Goal: Use online tool/utility: Utilize a website feature to perform a specific function

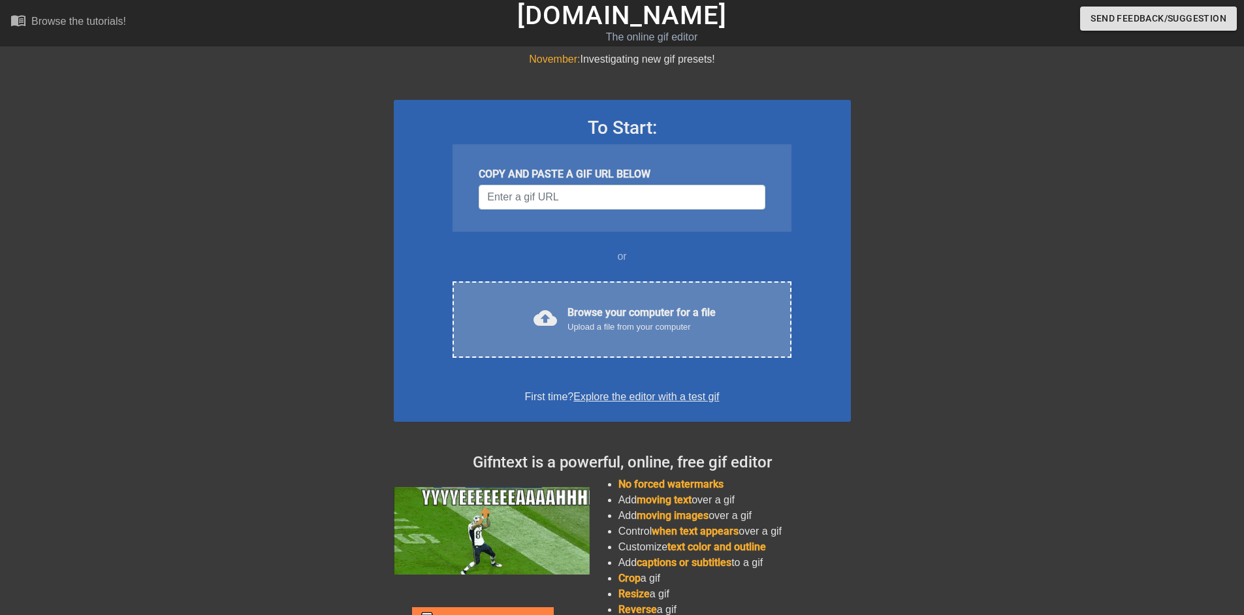
click at [623, 312] on div "Browse your computer for a file Upload a file from your computer" at bounding box center [641, 319] width 148 height 29
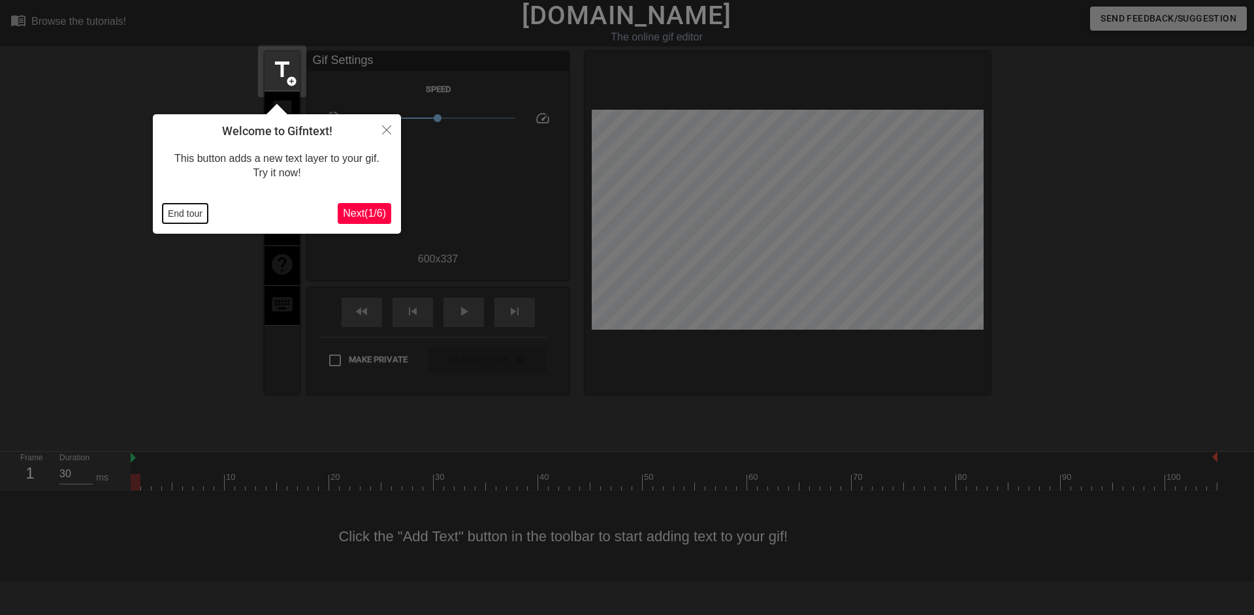
click at [190, 211] on button "End tour" at bounding box center [185, 214] width 45 height 20
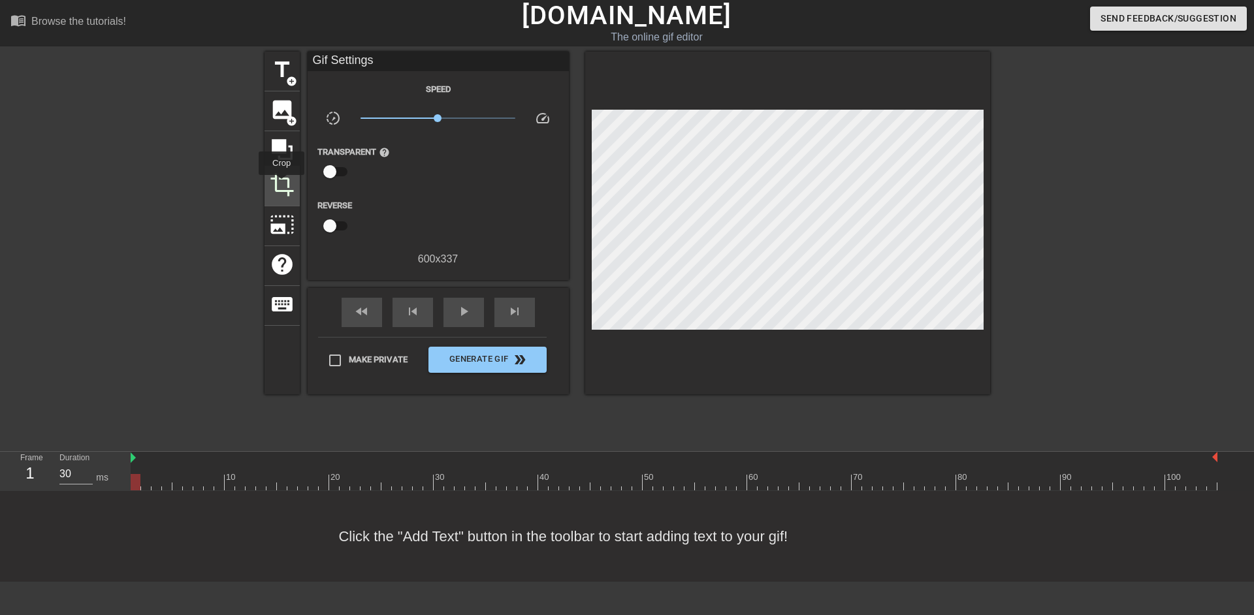
click at [281, 184] on span "crop" at bounding box center [282, 184] width 25 height 25
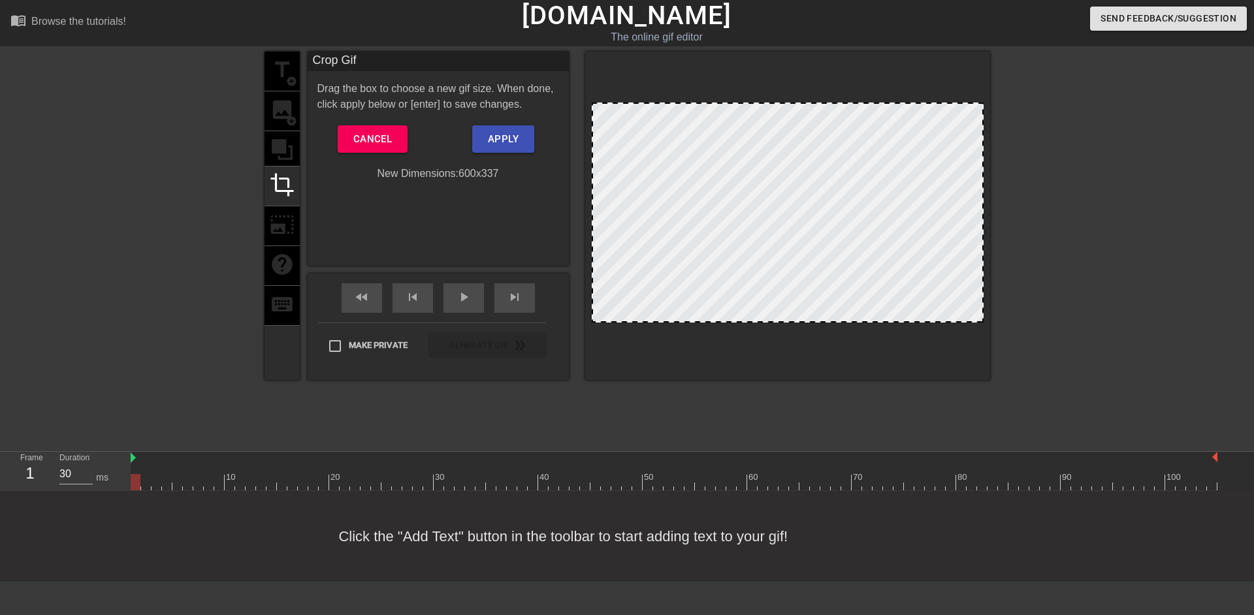
drag, startPoint x: 814, startPoint y: 103, endPoint x: 817, endPoint y: 58, distance: 44.5
click at [817, 58] on div at bounding box center [787, 216] width 405 height 328
click at [364, 136] on span "Cancel" at bounding box center [372, 139] width 39 height 17
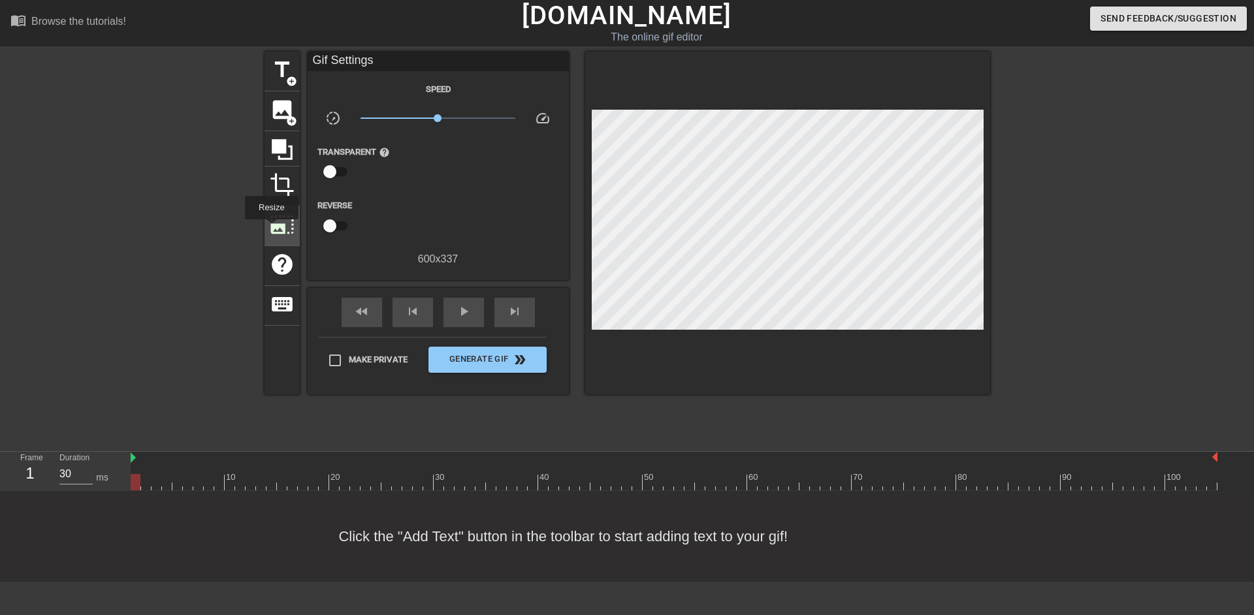
drag, startPoint x: 284, startPoint y: 152, endPoint x: 271, endPoint y: 223, distance: 71.7
click at [269, 229] on div "title add_circle image add_circle crop photo_size_select_large help keyboard" at bounding box center [281, 223] width 35 height 343
click at [281, 153] on icon at bounding box center [282, 149] width 25 height 25
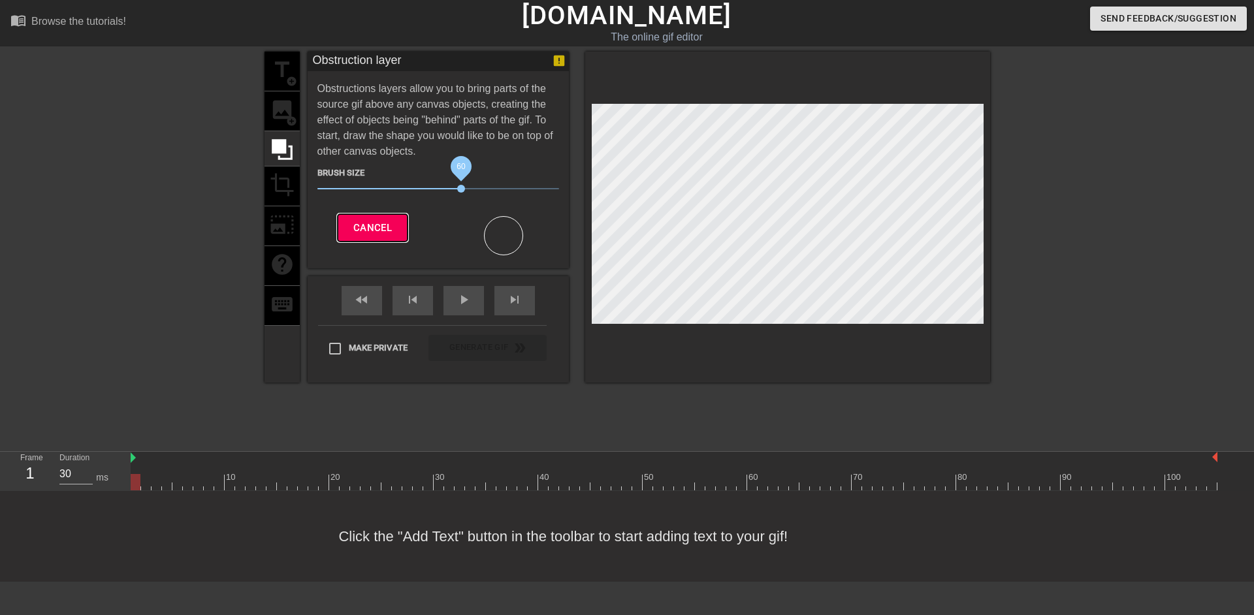
drag, startPoint x: 462, startPoint y: 188, endPoint x: 383, endPoint y: 223, distance: 86.3
click at [383, 223] on span "Cancel" at bounding box center [372, 227] width 39 height 17
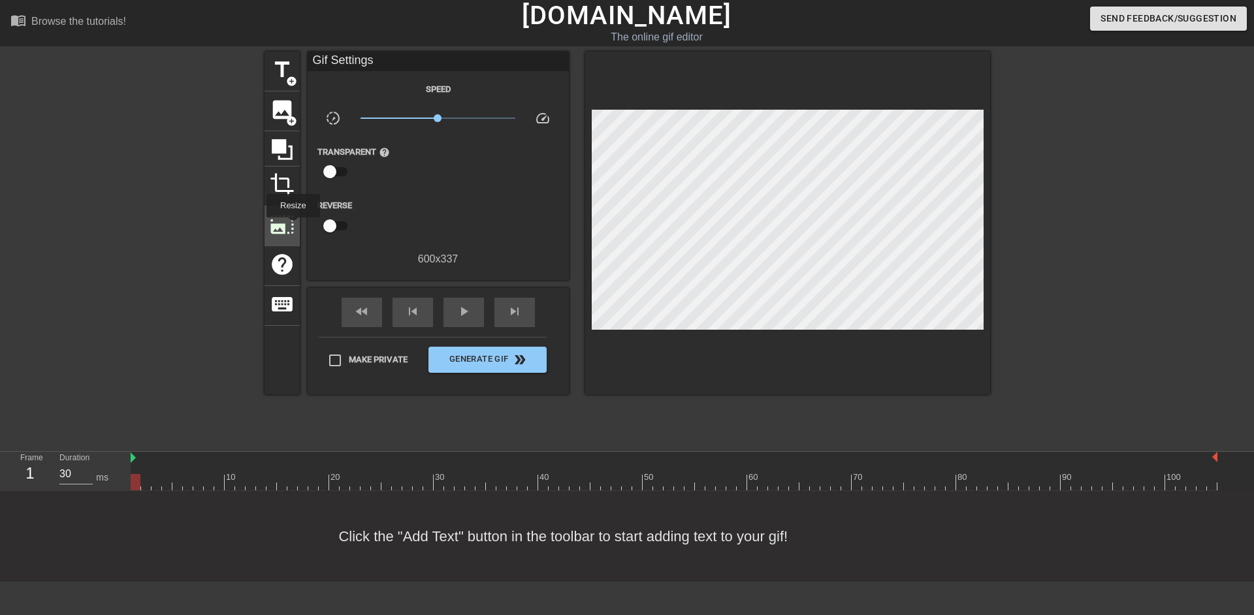
click at [292, 227] on span "photo_size_select_large" at bounding box center [282, 224] width 25 height 25
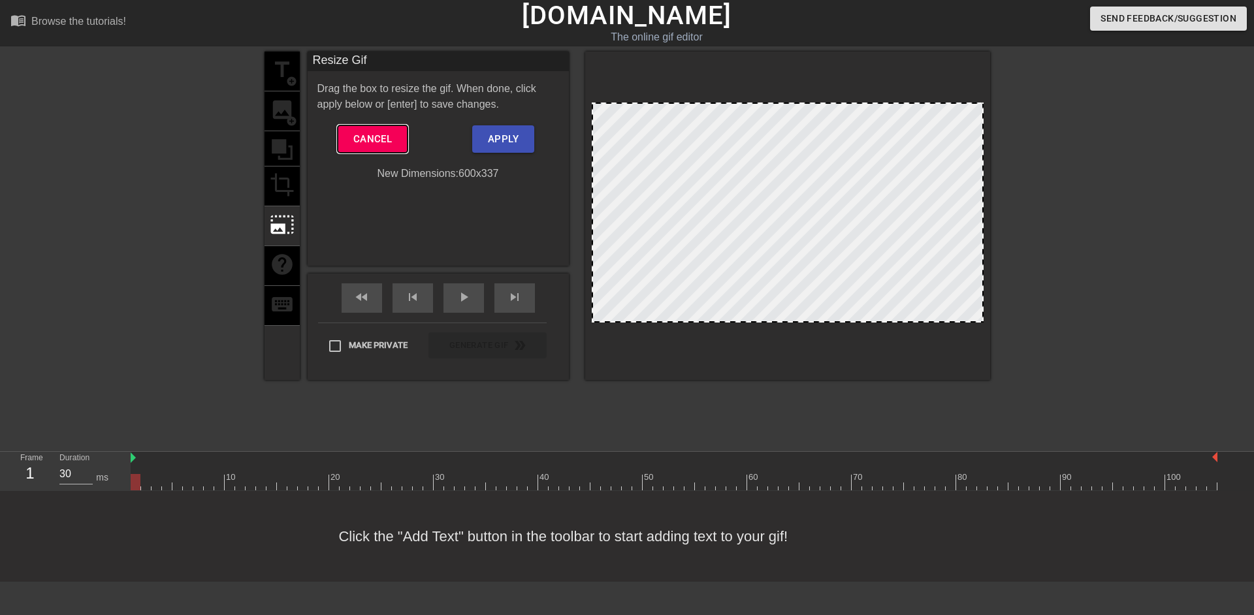
click at [382, 140] on span "Cancel" at bounding box center [372, 139] width 39 height 17
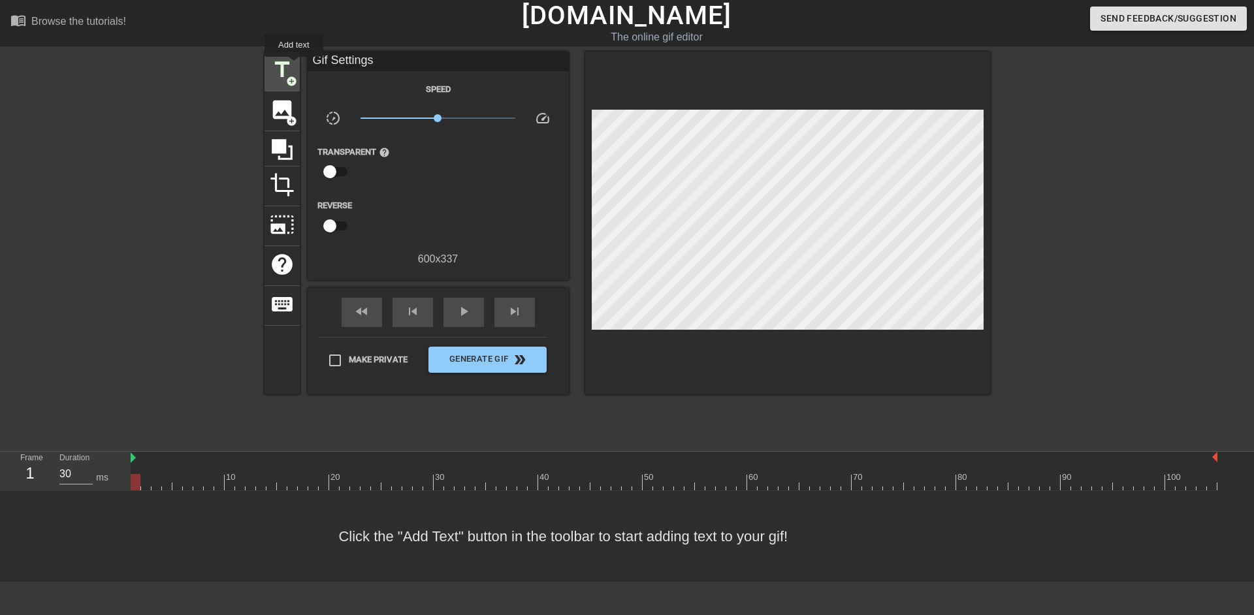
click at [294, 66] on span "title" at bounding box center [282, 69] width 25 height 25
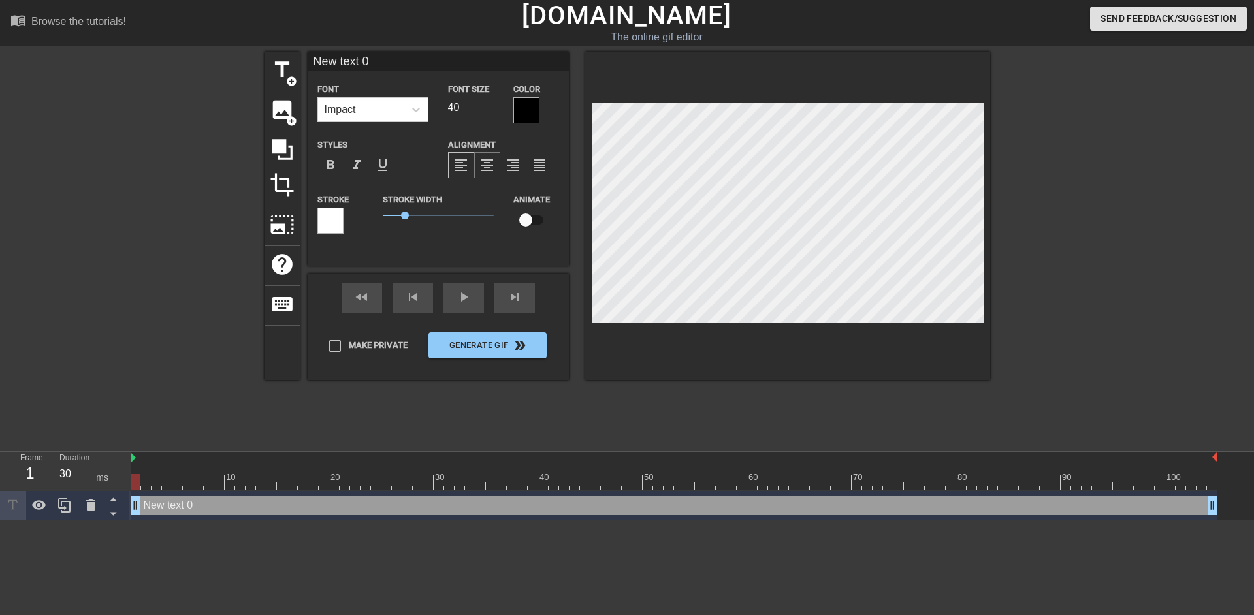
click at [484, 169] on span "format_align_center" at bounding box center [487, 165] width 16 height 16
type input "P"
type textarea "P"
type input "Pa"
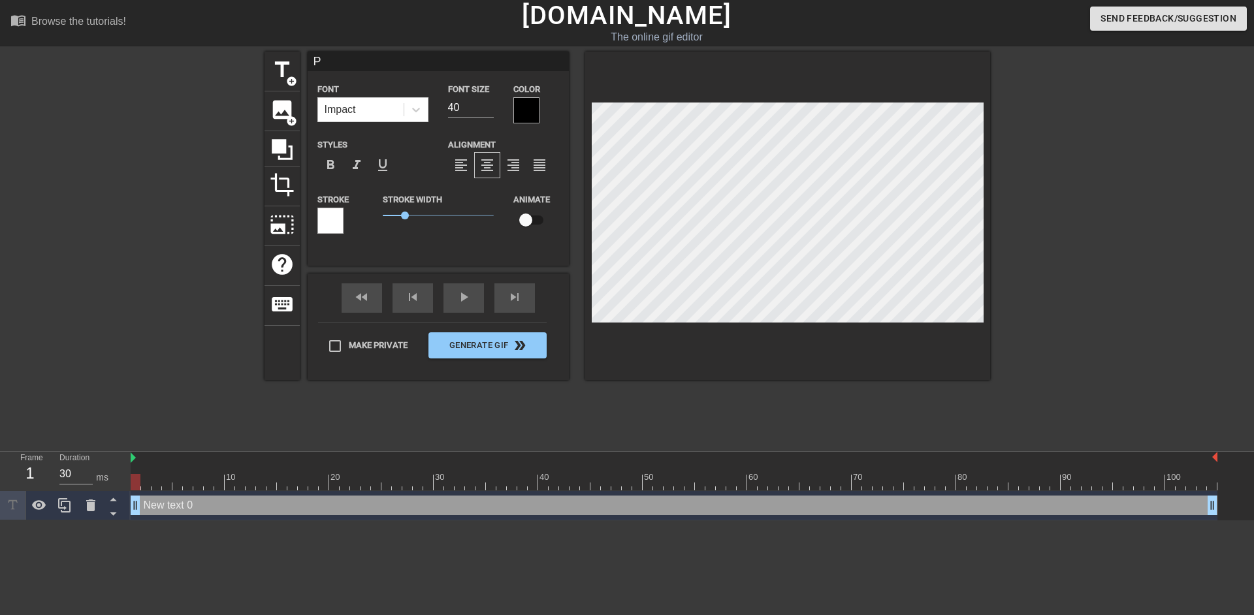
type textarea "Pa"
type input "Par"
type textarea "Par"
type input "Park"
type textarea "Park"
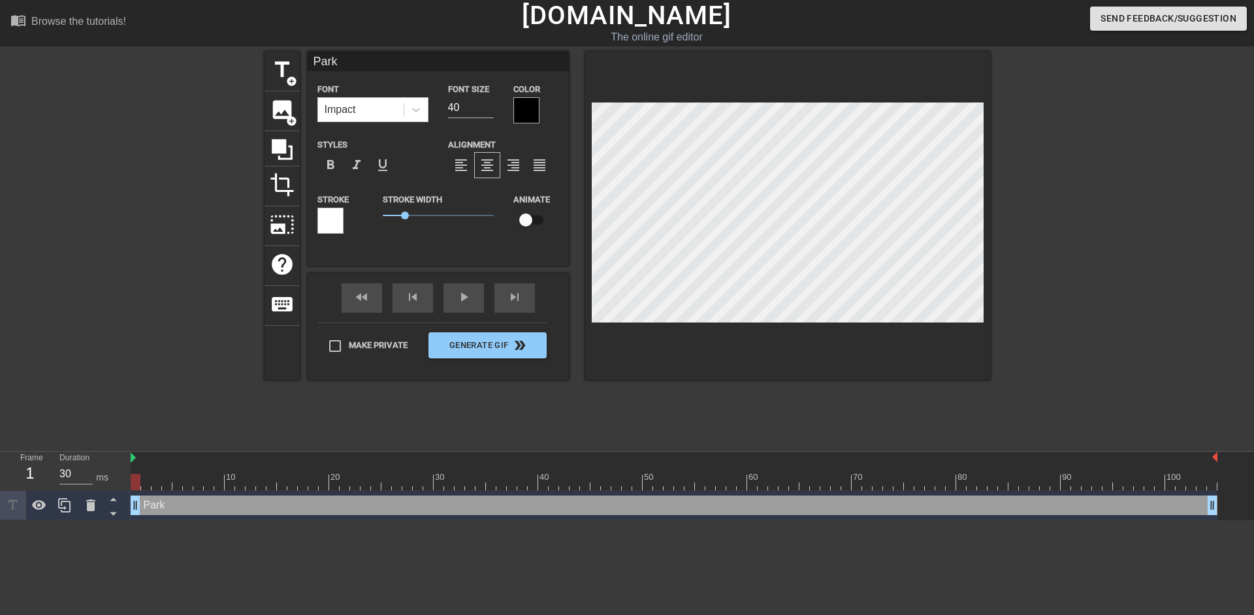
type input "[PERSON_NAME]"
type textarea "[PERSON_NAME]"
type input "[PERSON_NAME]"
type textarea "[PERSON_NAME]"
type input "[PERSON_NAME]"
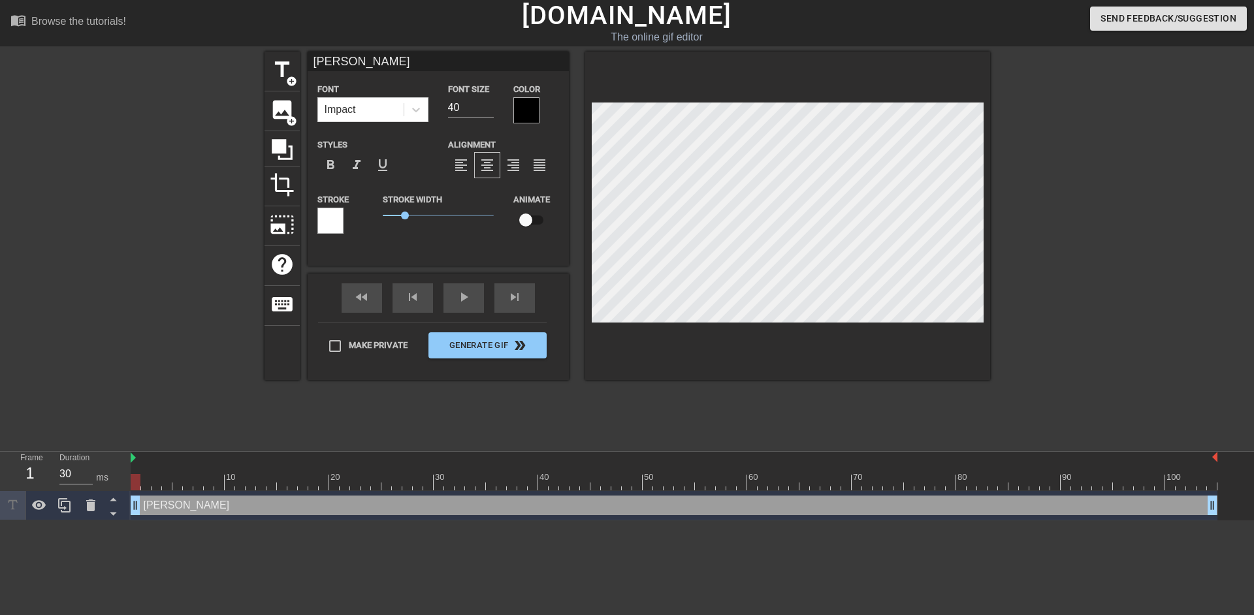
type textarea "[PERSON_NAME]"
type input "P"
type textarea "P"
type input "PA"
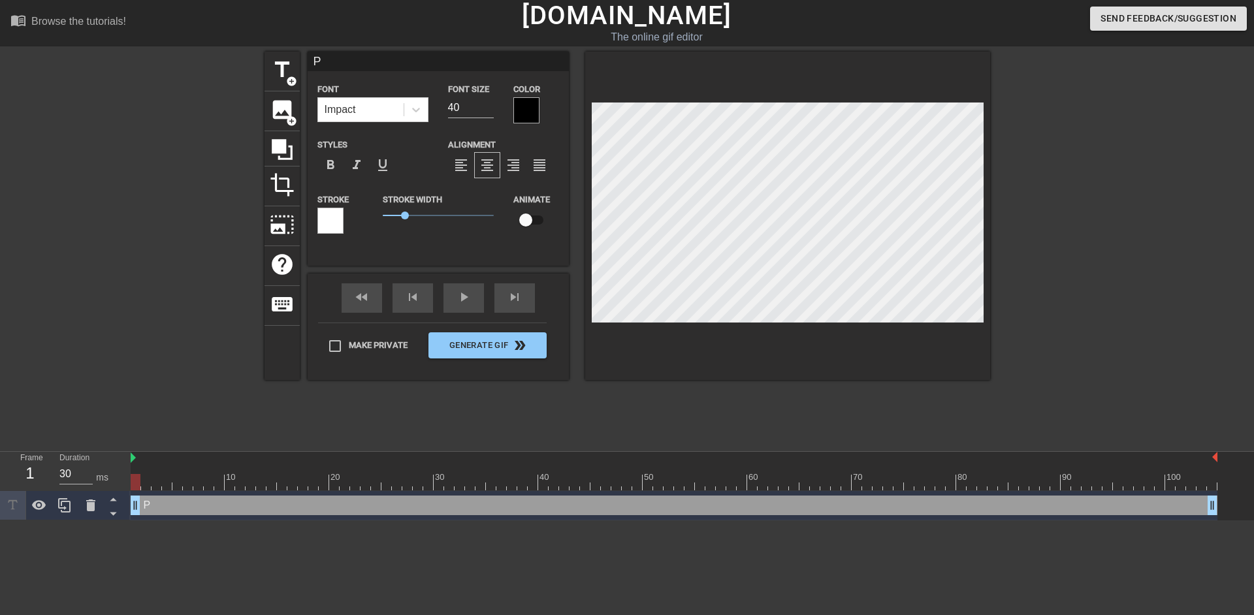
type textarea "PA"
type input "PAR"
type textarea "PAR"
type input "PARK"
type textarea "PARK"
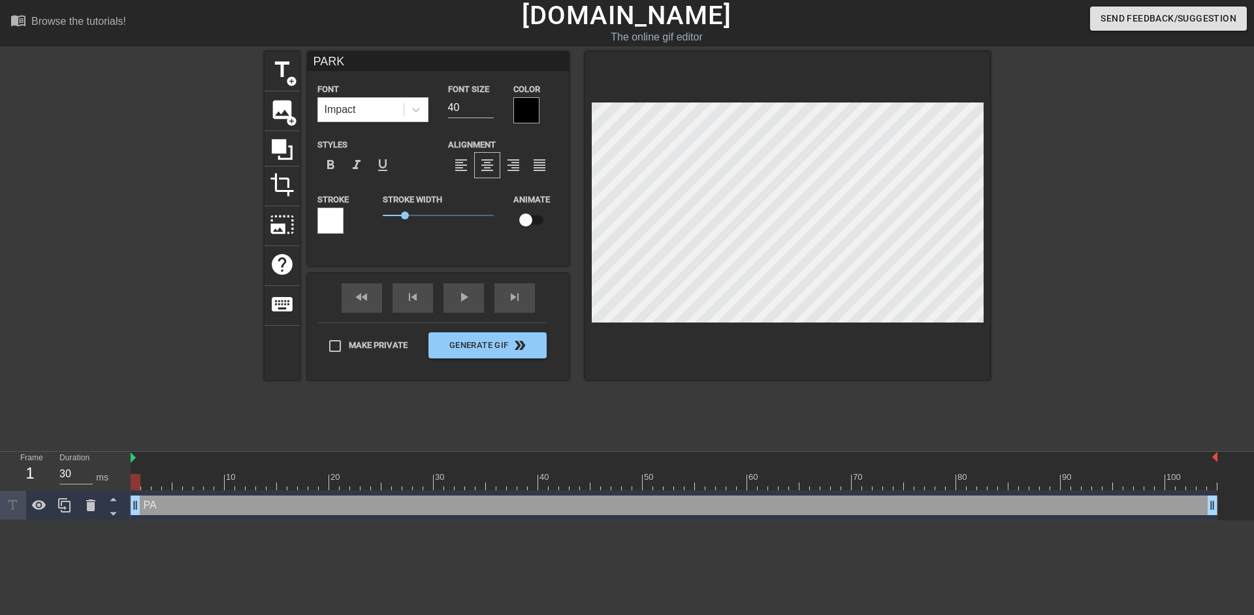
type input "[PERSON_NAME]"
type textarea "[PERSON_NAME]"
type input "[PERSON_NAME]"
type textarea "[PERSON_NAME]"
type input "[PERSON_NAME]"
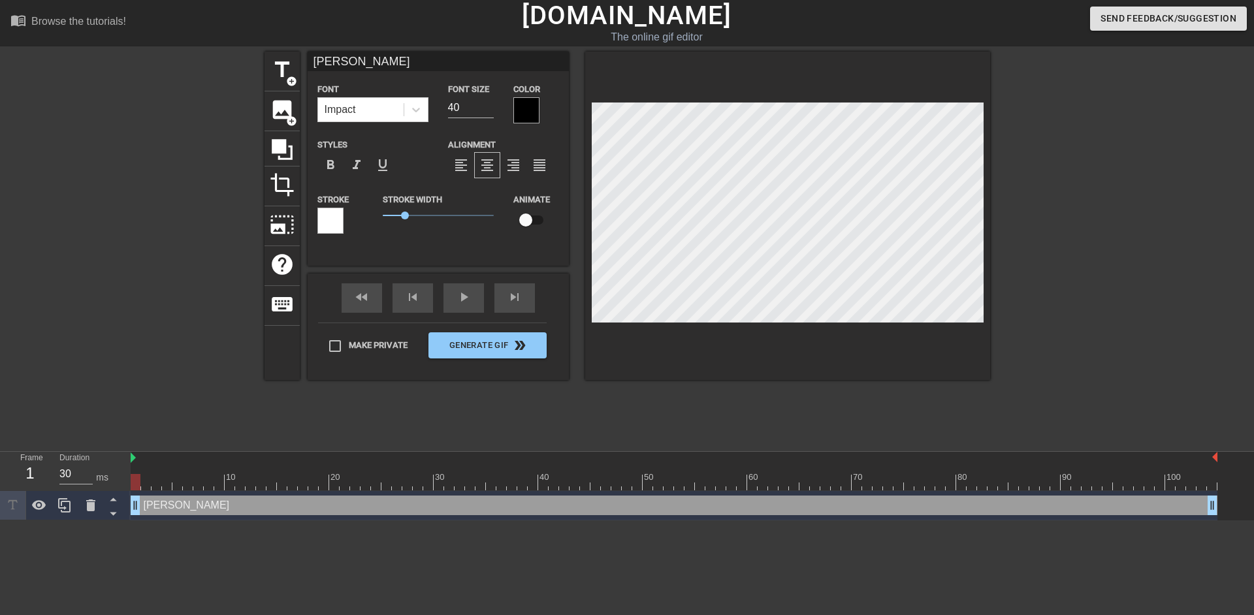
type textarea "[PERSON_NAME]"
click at [415, 104] on icon at bounding box center [415, 109] width 13 height 13
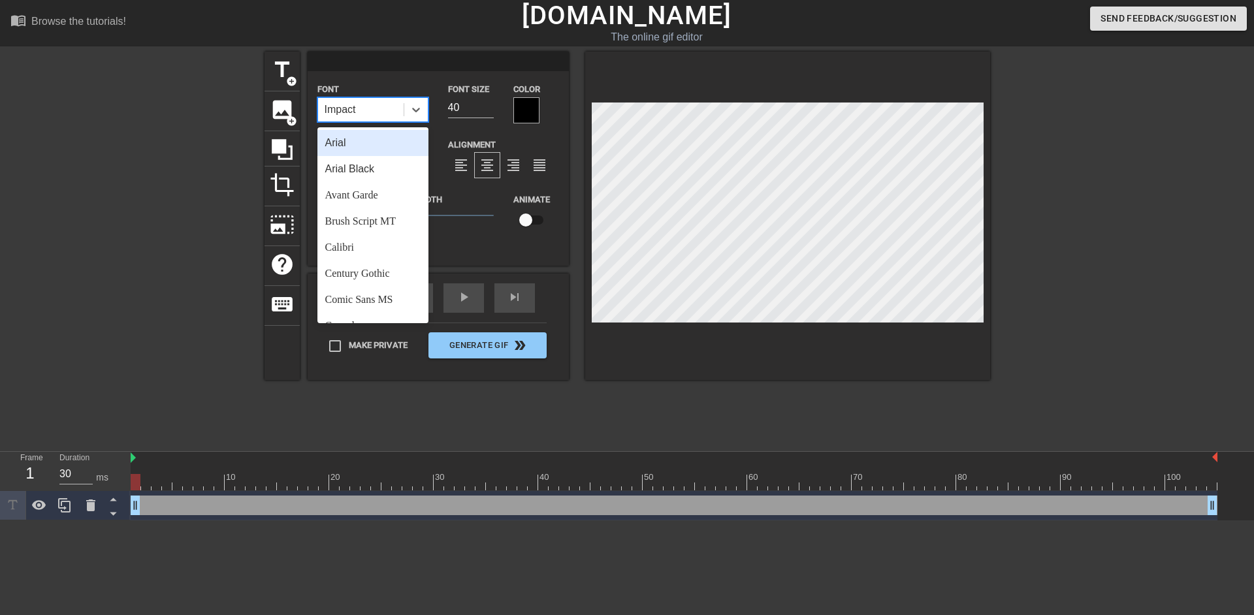
click at [390, 151] on div "Arial" at bounding box center [372, 143] width 111 height 26
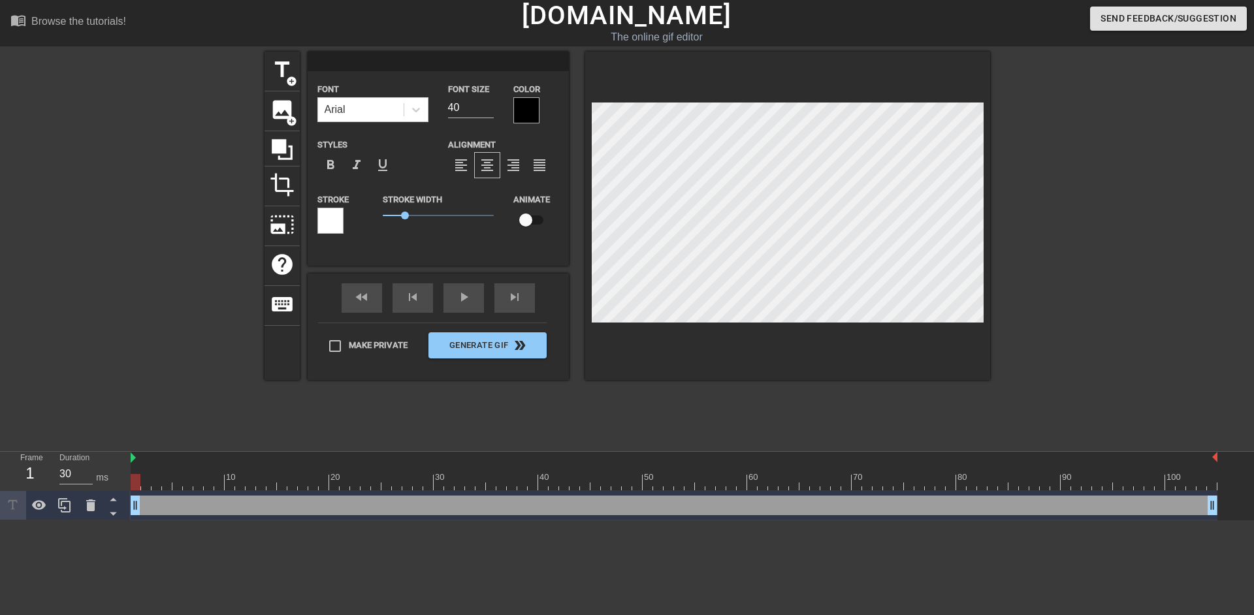
scroll to position [2, 1]
type input "P"
type textarea "P"
type input "Pa"
type textarea "Pa"
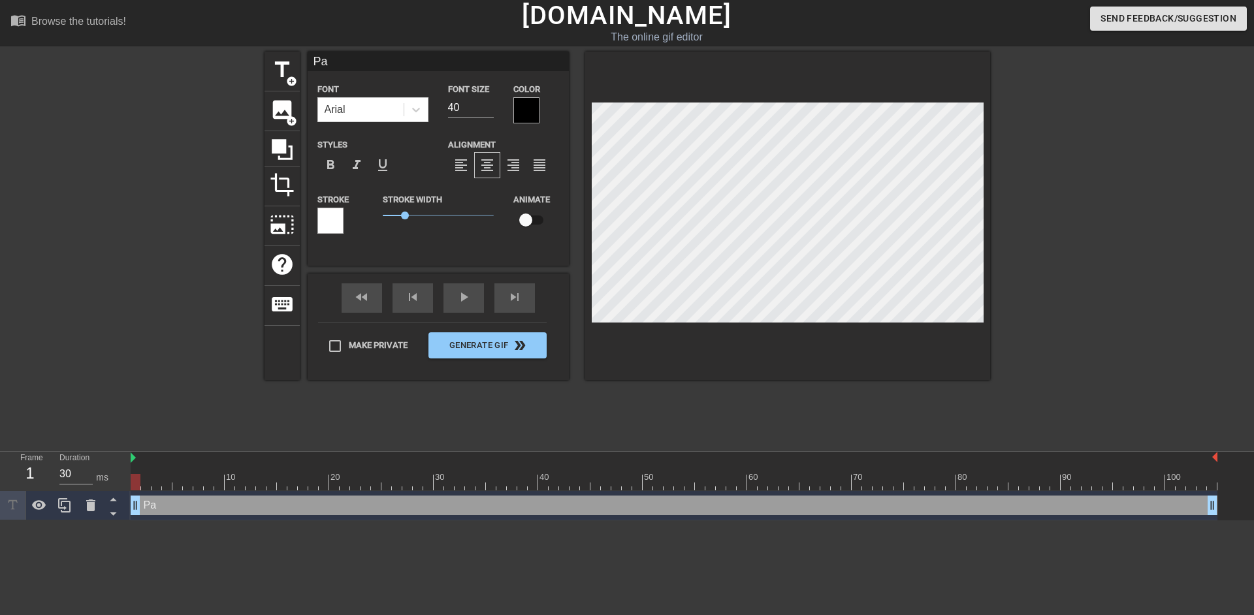
type input "Par"
type textarea "Par"
type input "Park"
type textarea "Park"
type input "[PERSON_NAME]"
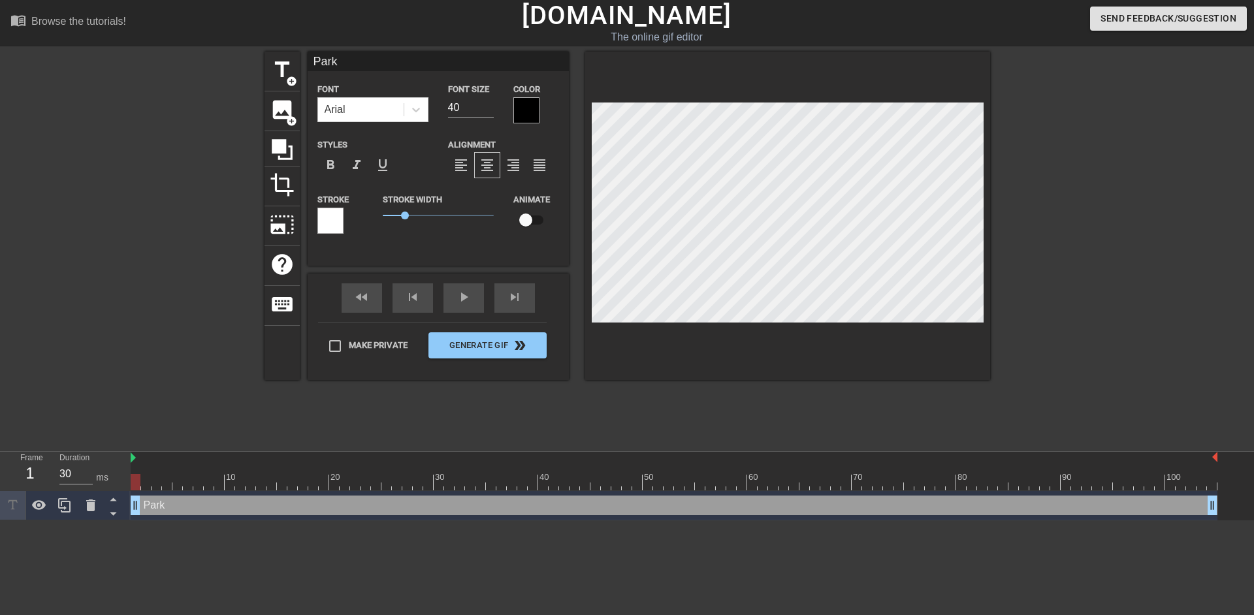
type textarea "[PERSON_NAME]"
type input "[PERSON_NAME]"
type textarea "[PERSON_NAME]"
type input "[PERSON_NAME]"
type textarea "[PERSON_NAME]"
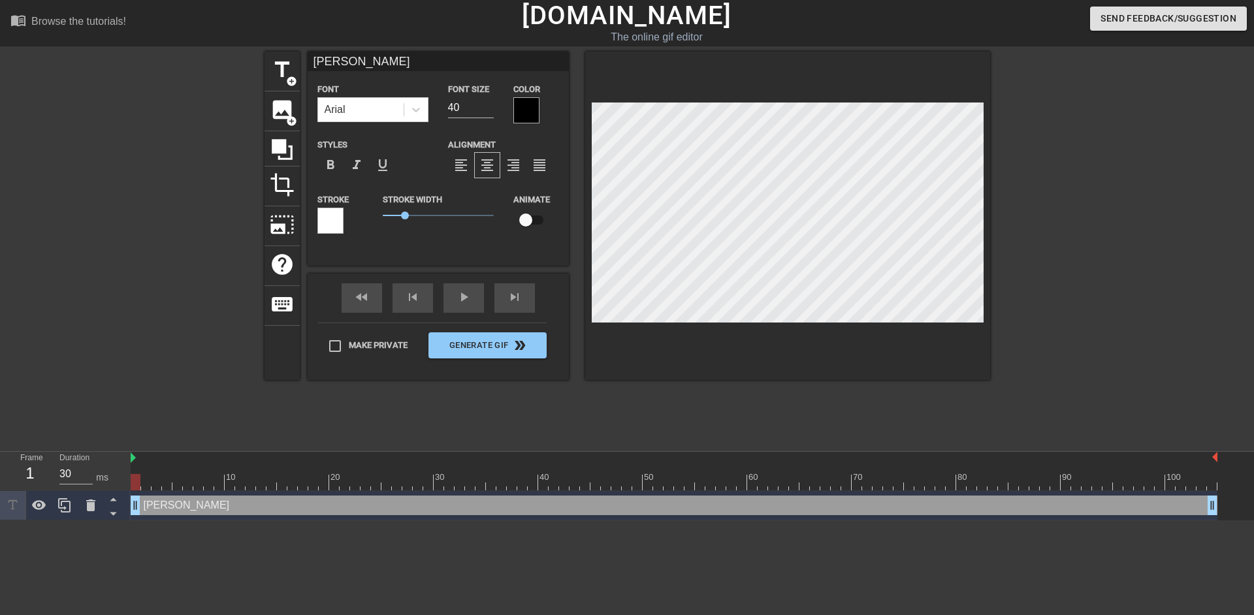
type input "[PERSON_NAME] b"
type textarea "[PERSON_NAME] b"
type input "[PERSON_NAME] br"
type textarea "[PERSON_NAME] br"
type input "[PERSON_NAME]"
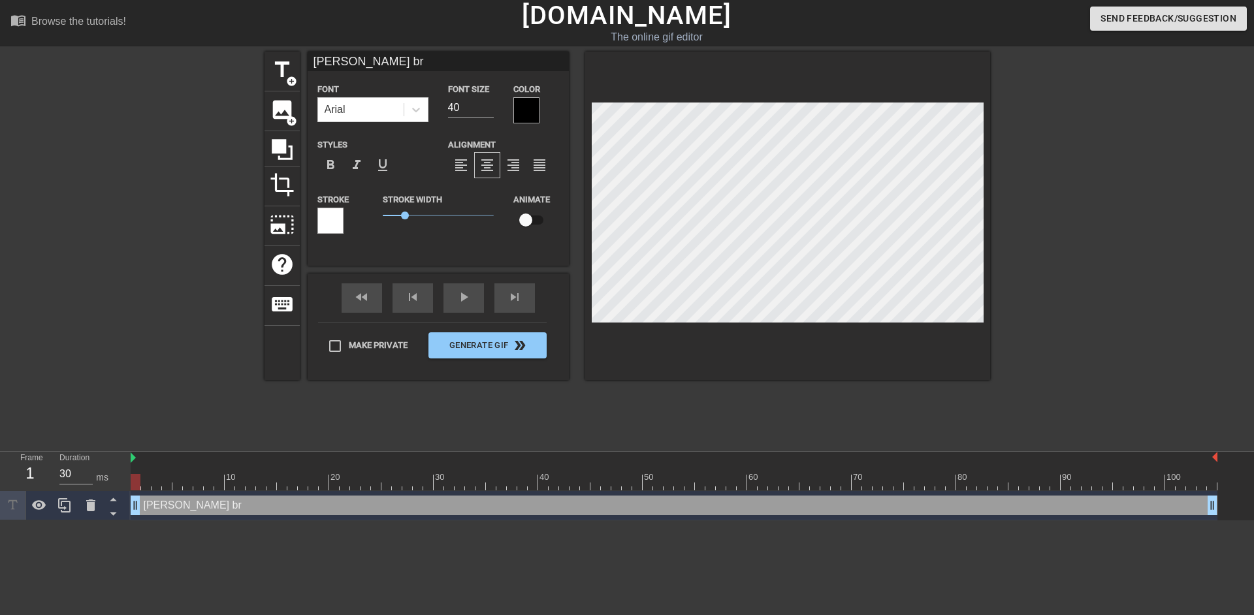
type textarea "[PERSON_NAME]"
type input "[PERSON_NAME]"
type textarea "[PERSON_NAME]"
click at [528, 115] on div at bounding box center [526, 110] width 26 height 26
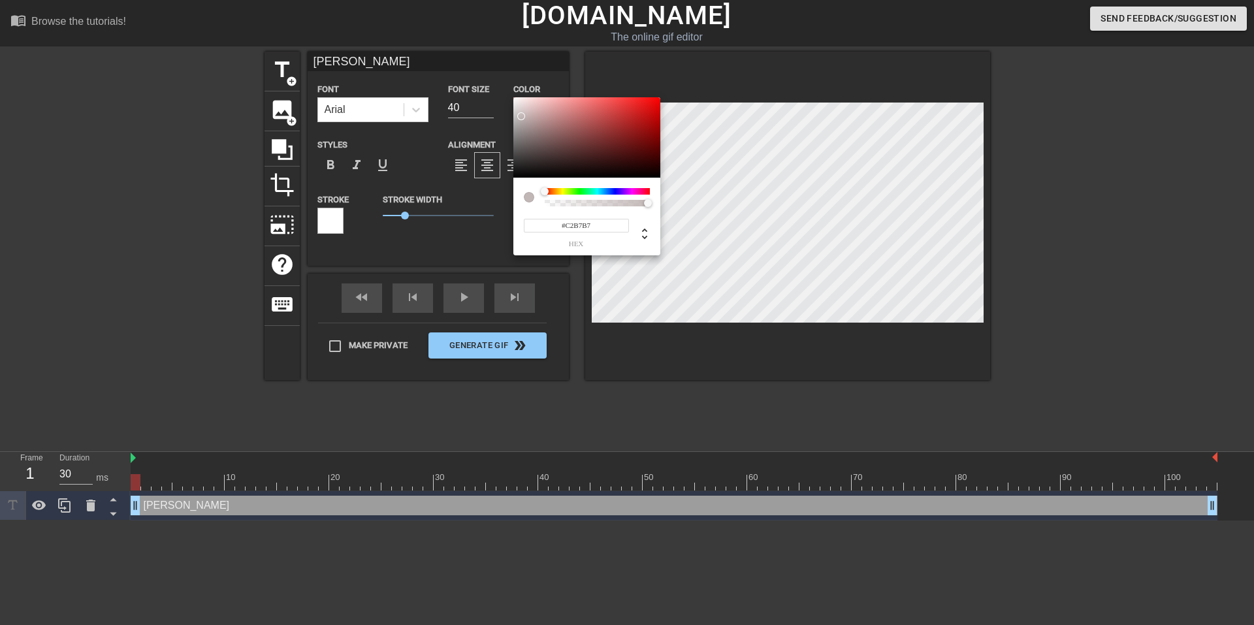
type input "#FFFFFF"
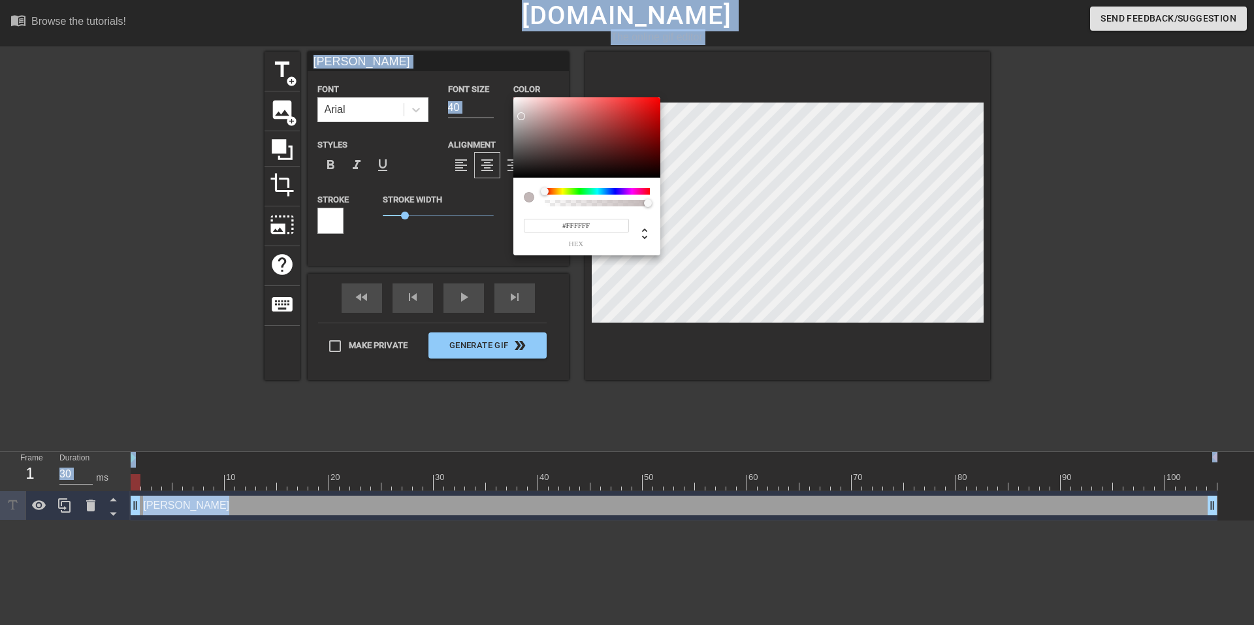
drag, startPoint x: 539, startPoint y: 142, endPoint x: 417, endPoint y: -13, distance: 197.5
click at [417, 0] on html "menu_book Browse the tutorials! [DOMAIN_NAME] The online gif editor Send Feedba…" at bounding box center [627, 260] width 1254 height 520
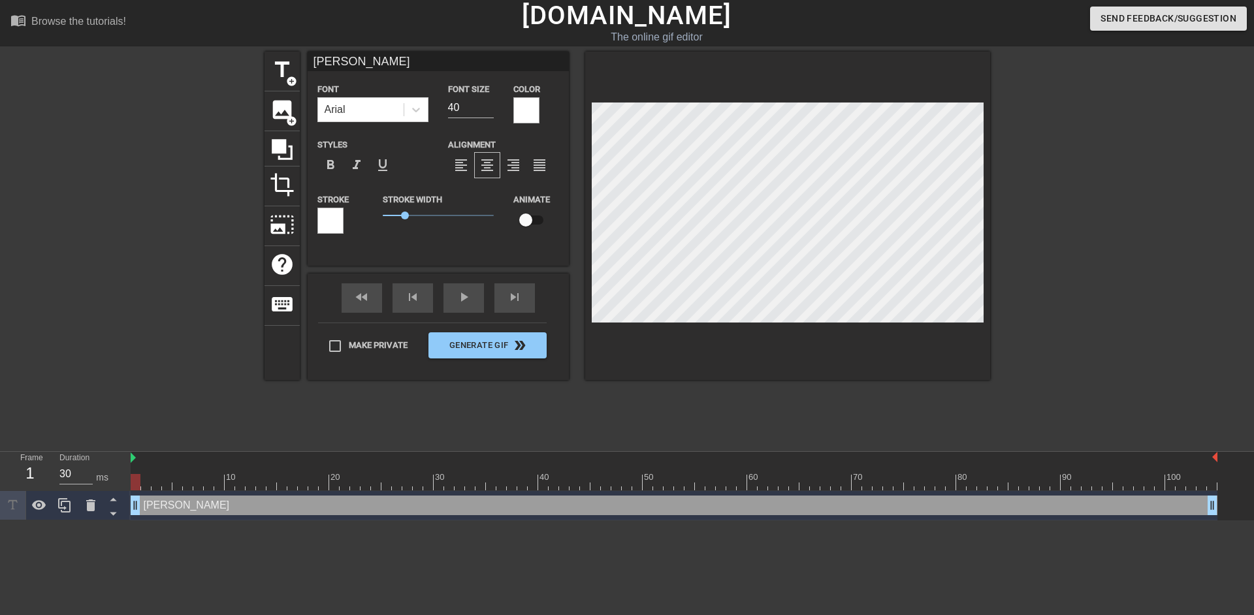
scroll to position [2, 4]
type input "[PERSON_NAME] break"
type textarea "[PERSON_NAME] break"
type input "[PERSON_NAME] breaki"
type textarea "[PERSON_NAME] breaki"
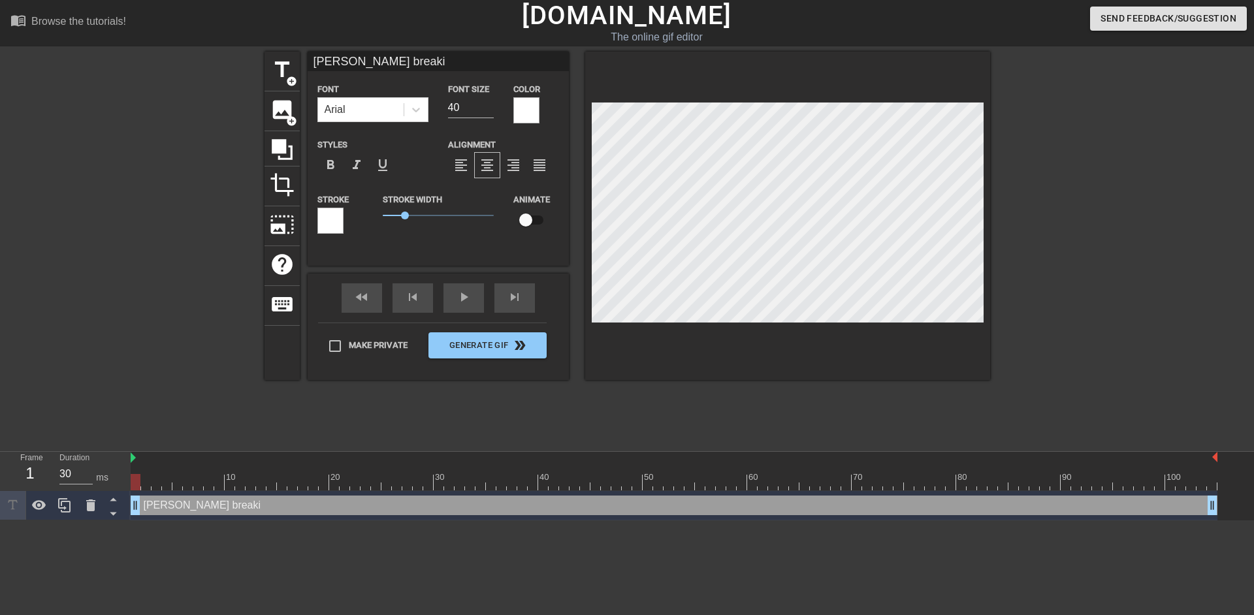
type input "[PERSON_NAME] breakin"
type textarea "[PERSON_NAME] breakin"
type input "[PERSON_NAME] breaking"
type textarea "[PERSON_NAME] breaking"
type input "[PERSON_NAME] breaking"
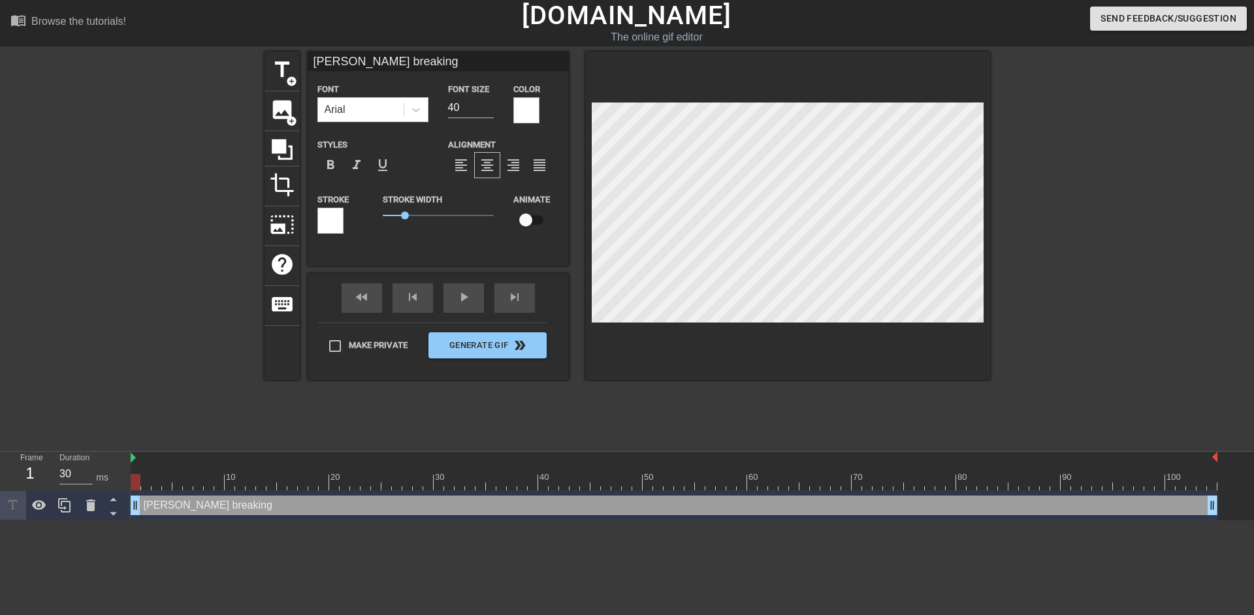
type textarea "[PERSON_NAME] breaking"
type input "[PERSON_NAME] breaking a"
type textarea "[PERSON_NAME] breaking a"
type input "[PERSON_NAME] breaking al"
type textarea "[PERSON_NAME] breaking al"
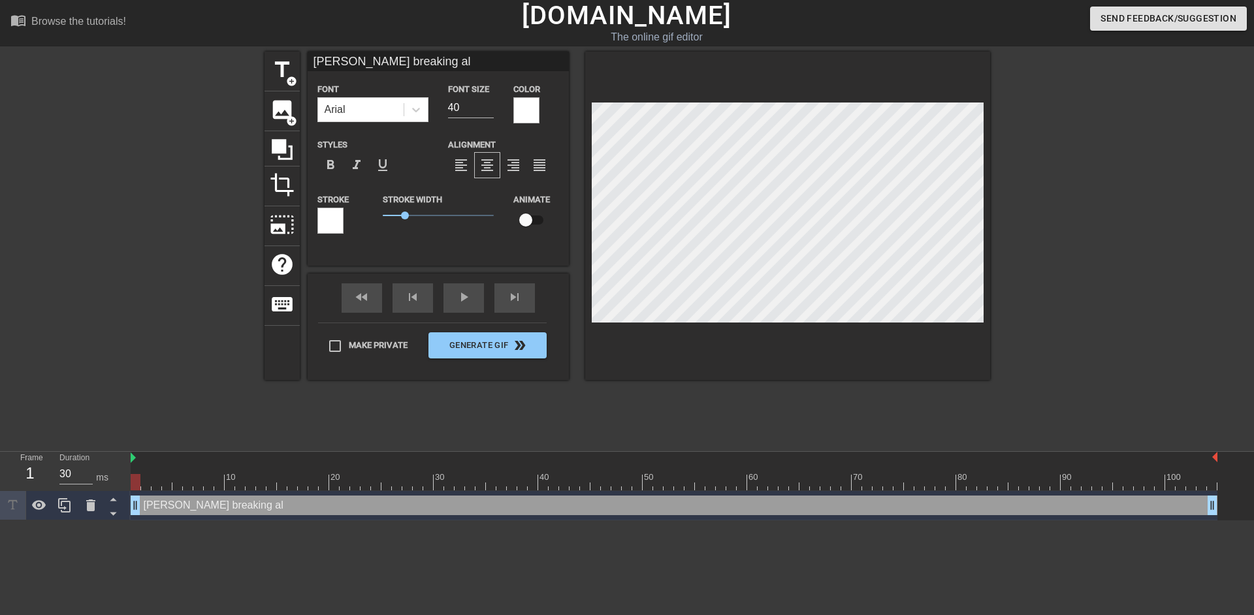
type input "[PERSON_NAME] breaking all"
type textarea "[PERSON_NAME] breaking all"
type input "[PERSON_NAME] breaking all"
type textarea "[PERSON_NAME] breaking all"
type input "[PERSON_NAME] breaking all k"
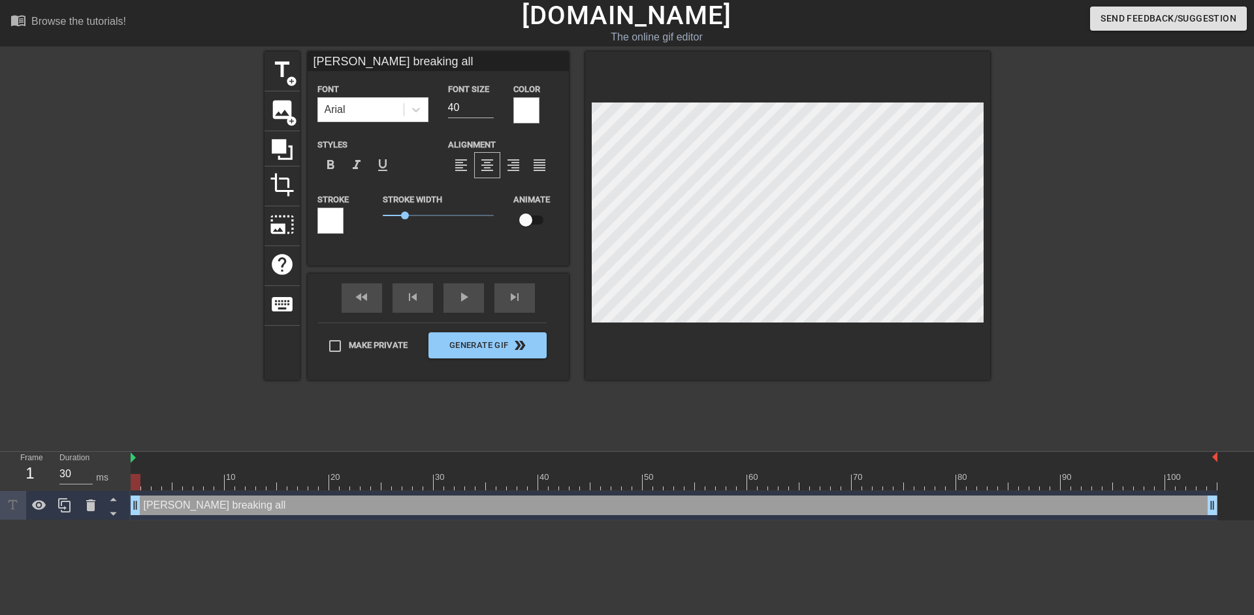
type textarea "[PERSON_NAME] breaking all k"
type input "[PERSON_NAME] breaking all kn"
type textarea "[PERSON_NAME] breaking all kn"
type input "[PERSON_NAME] breaking all kno"
type textarea "[PERSON_NAME] breaking all kno"
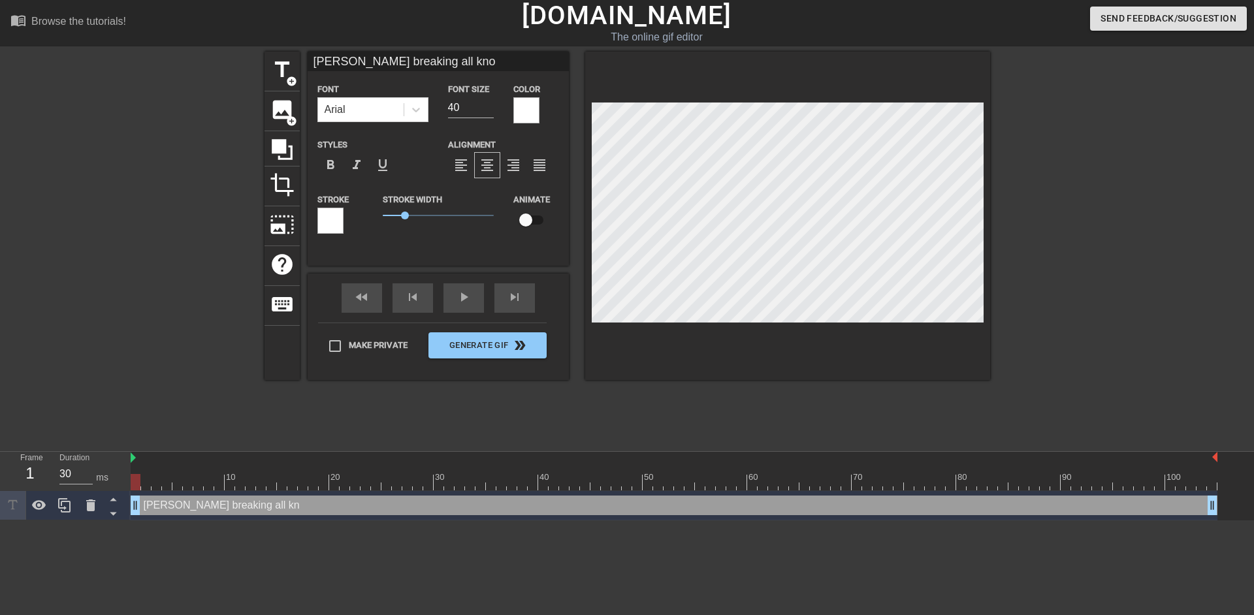
type input "[PERSON_NAME] breaking all know"
type textarea "[PERSON_NAME] breaking all know"
type input "[PERSON_NAME] breaking all known"
type textarea "[PERSON_NAME] breaking all known"
type input "[PERSON_NAME] breaking all known"
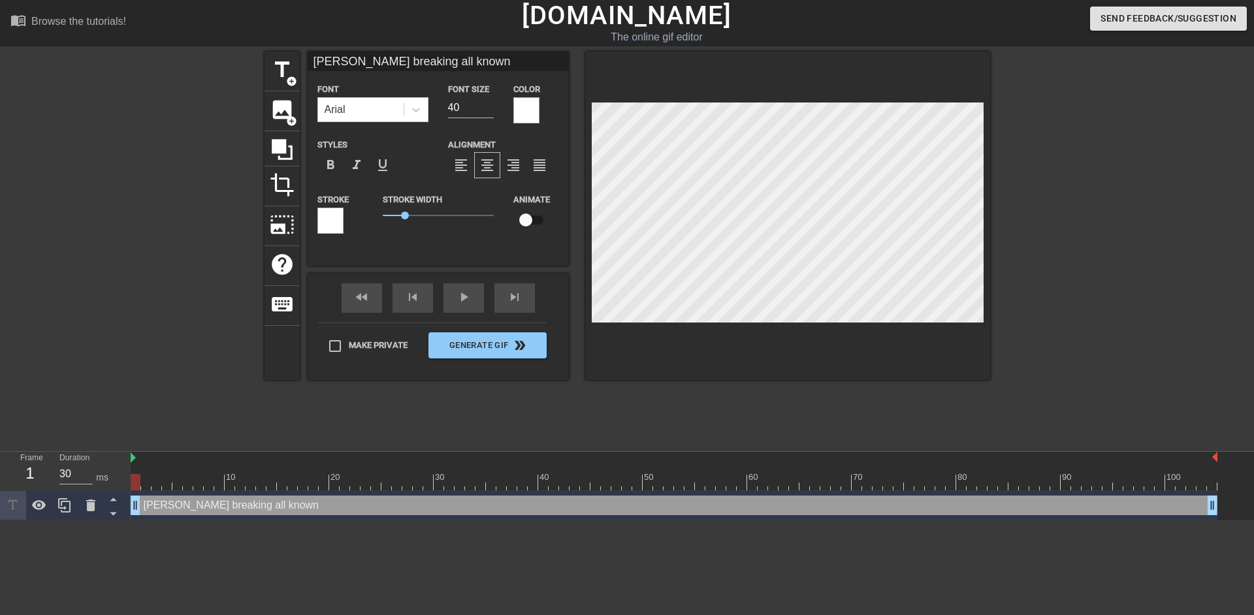
type textarea "[PERSON_NAME] breaking all known"
type input "[PERSON_NAME] breaking all known l"
type textarea "[PERSON_NAME] breaking all known l"
type input "[PERSON_NAME] breaking all known la"
type textarea "[PERSON_NAME] breaking all known la"
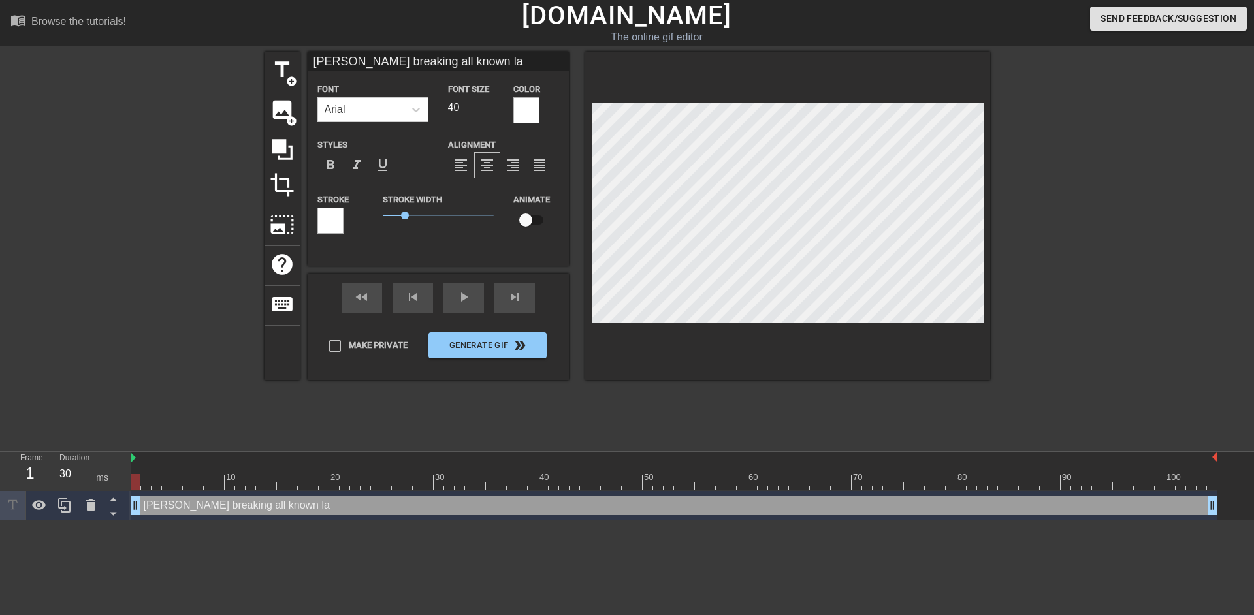
type input "[PERSON_NAME] breaking all known lay"
type textarea "[PERSON_NAME] breaking all known lay"
type input "[PERSON_NAME] breaking all known lays"
type textarea "[PERSON_NAME] breaking all known lays"
type input "[PERSON_NAME] breaking all known lay"
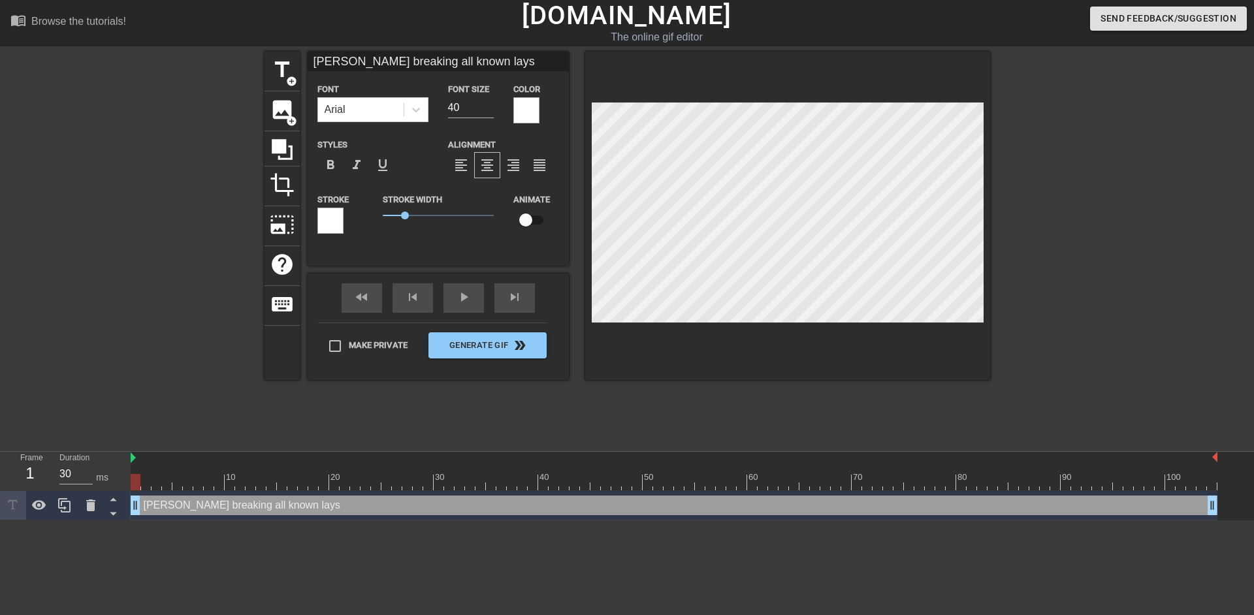
type textarea "[PERSON_NAME] breaking all known lay"
type input "[PERSON_NAME] breaking all known la"
type textarea "[PERSON_NAME] breaking all known la"
type input "[PERSON_NAME] breaking all known law"
type textarea "[PERSON_NAME] breaking all known law"
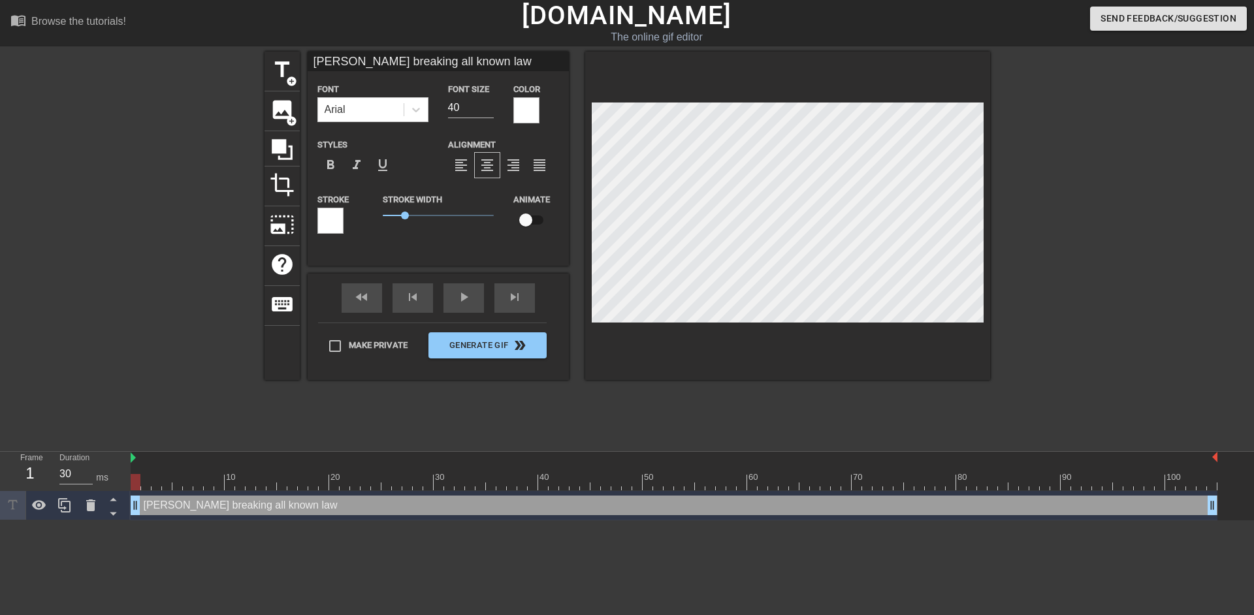
type input "[PERSON_NAME] breaking all known laws"
type textarea "[PERSON_NAME] breaking all known laws"
type input "[PERSON_NAME] breaking all known laws"
type textarea "[PERSON_NAME] breaking all known laws"
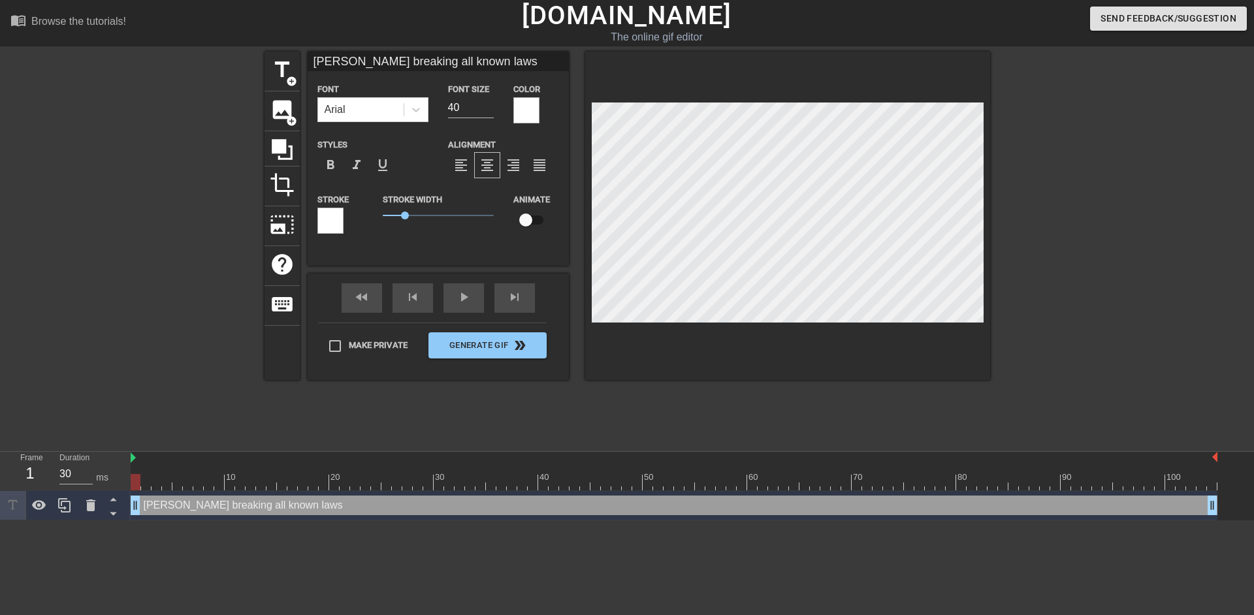
type input "[PERSON_NAME] breaking all known lawso"
type textarea "[PERSON_NAME] breaking all known lawso"
type input "[PERSON_NAME] breaking all known lawsof"
type textarea "[PERSON_NAME] breaking all known lawsof"
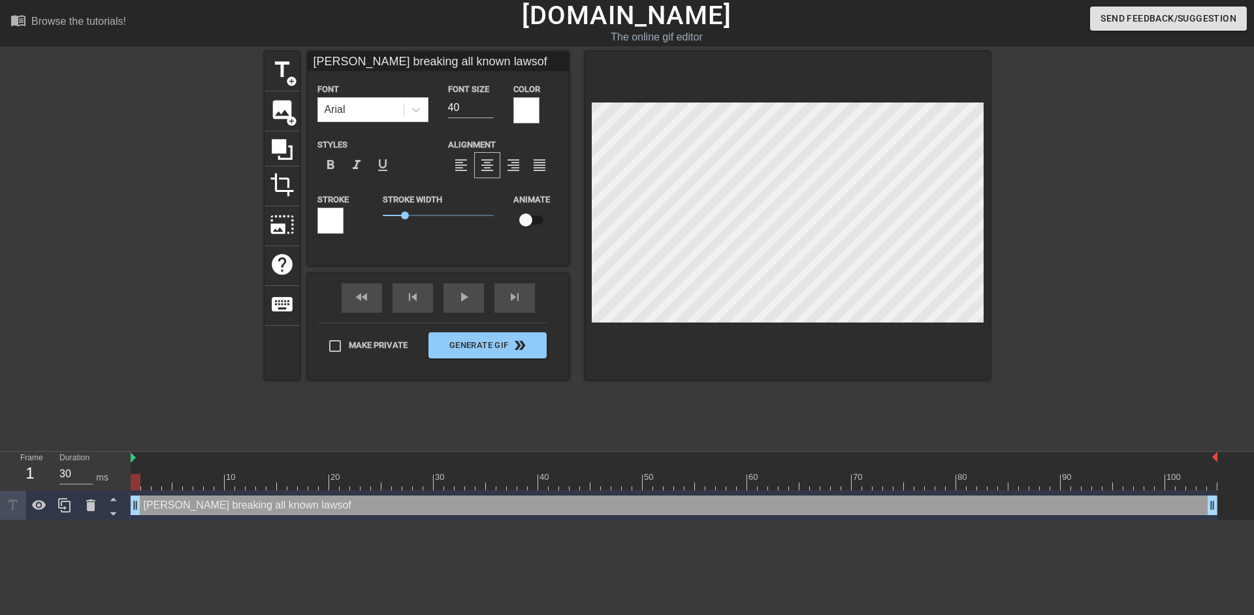
type input "[PERSON_NAME] breaking all known lawso"
type textarea "[PERSON_NAME] breaking all known lawso"
type input "[PERSON_NAME] breaking all known laws"
type textarea "[PERSON_NAME] breaking all known laws"
type input "[PERSON_NAME] breaking all known laws"
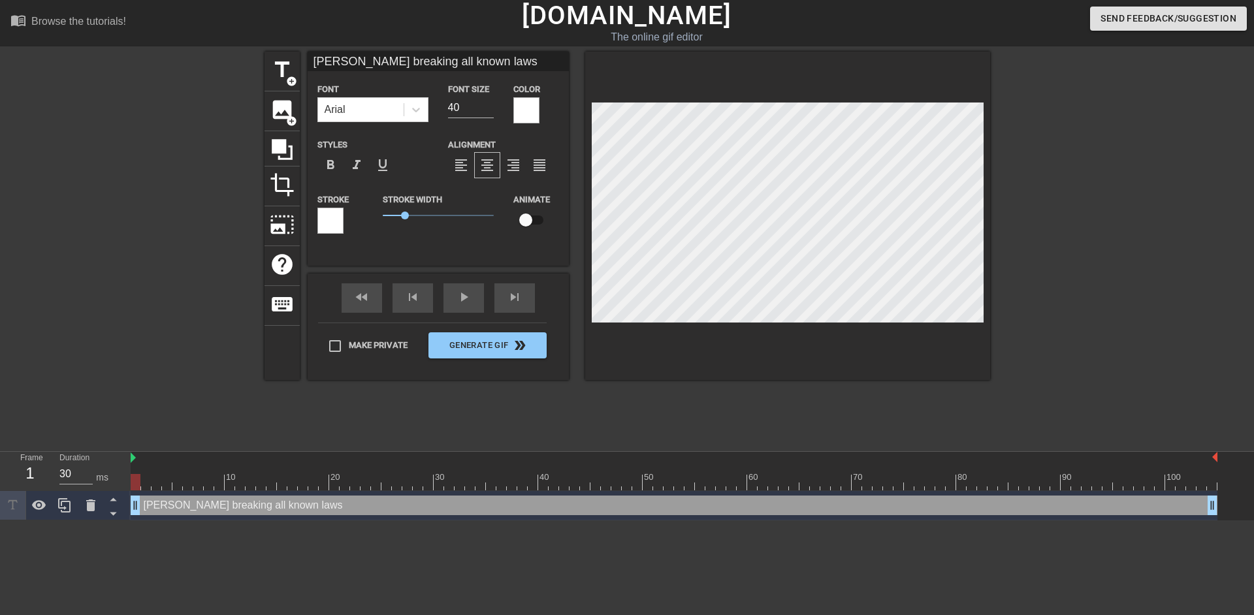
type textarea "[PERSON_NAME] breaking all known laws"
type input "[PERSON_NAME] breaking all known laws o"
type textarea "[PERSON_NAME] breaking all known laws o"
type input "[PERSON_NAME] breaking all known laws of"
type textarea "[PERSON_NAME] breaking all known laws of"
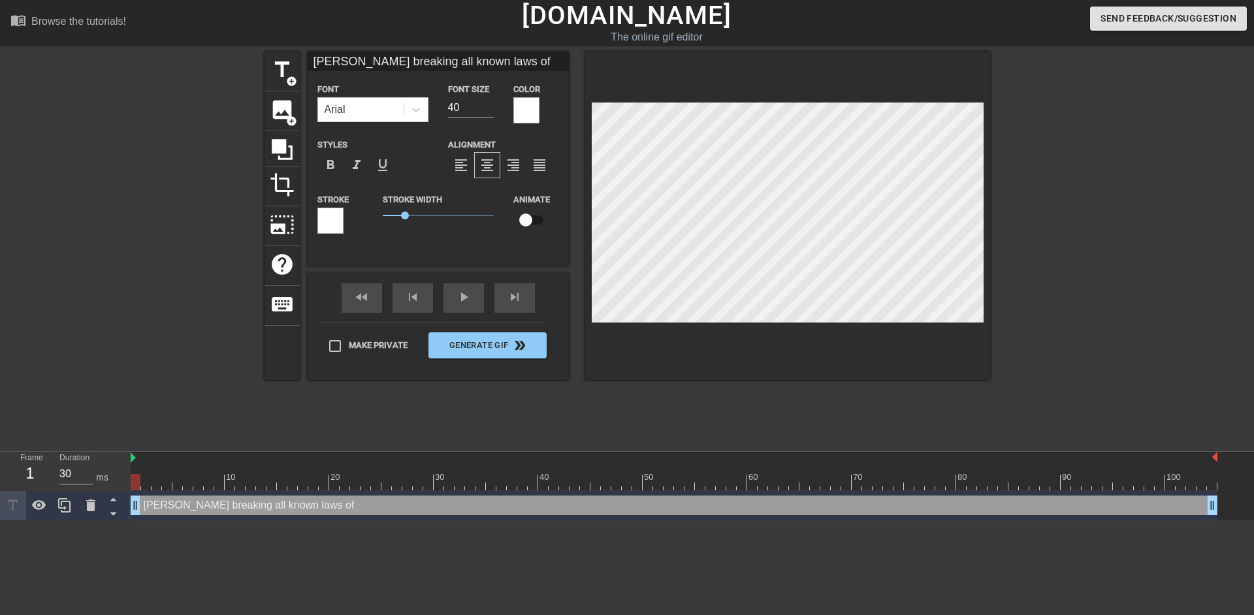
type input "[PERSON_NAME] breaking all known laws of"
type textarea "[PERSON_NAME] breaking all known laws of"
type input "[PERSON_NAME] breaking all known laws ofp"
type textarea "[PERSON_NAME] breaking all known laws of p"
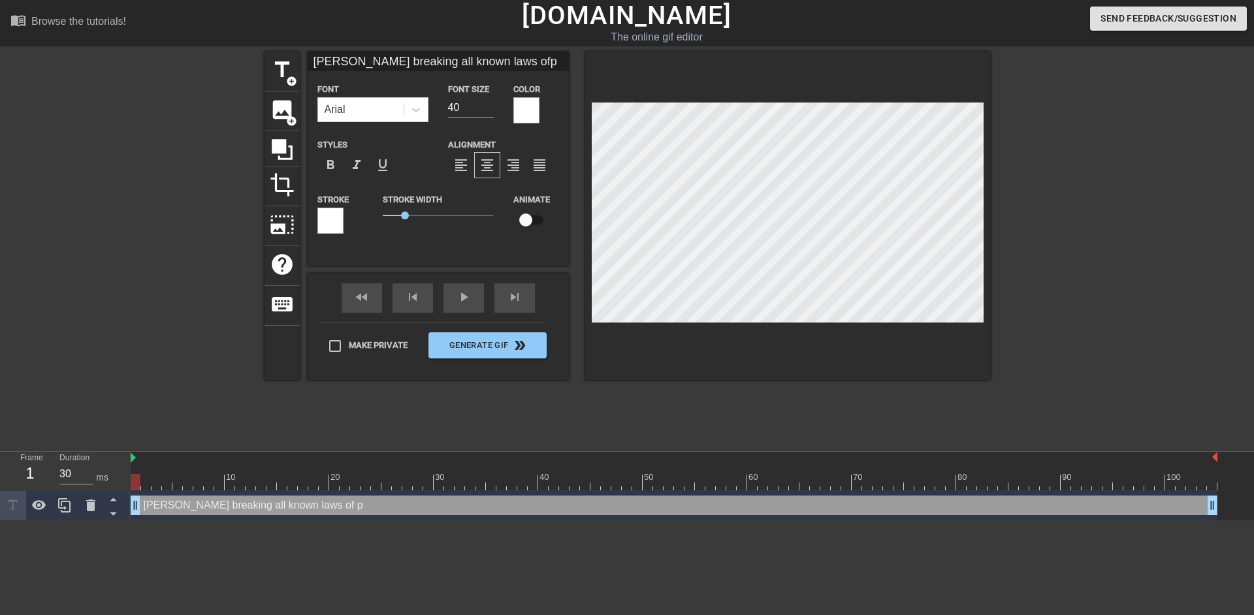
type input "[PERSON_NAME] breaking all known laws ofph"
type textarea "[PERSON_NAME] breaking all known laws of phy"
type input "[PERSON_NAME] breaking all known laws ofphyh"
type textarea "[PERSON_NAME] breaking all known laws of phyh"
type input "[PERSON_NAME] breaking all known laws ofphy"
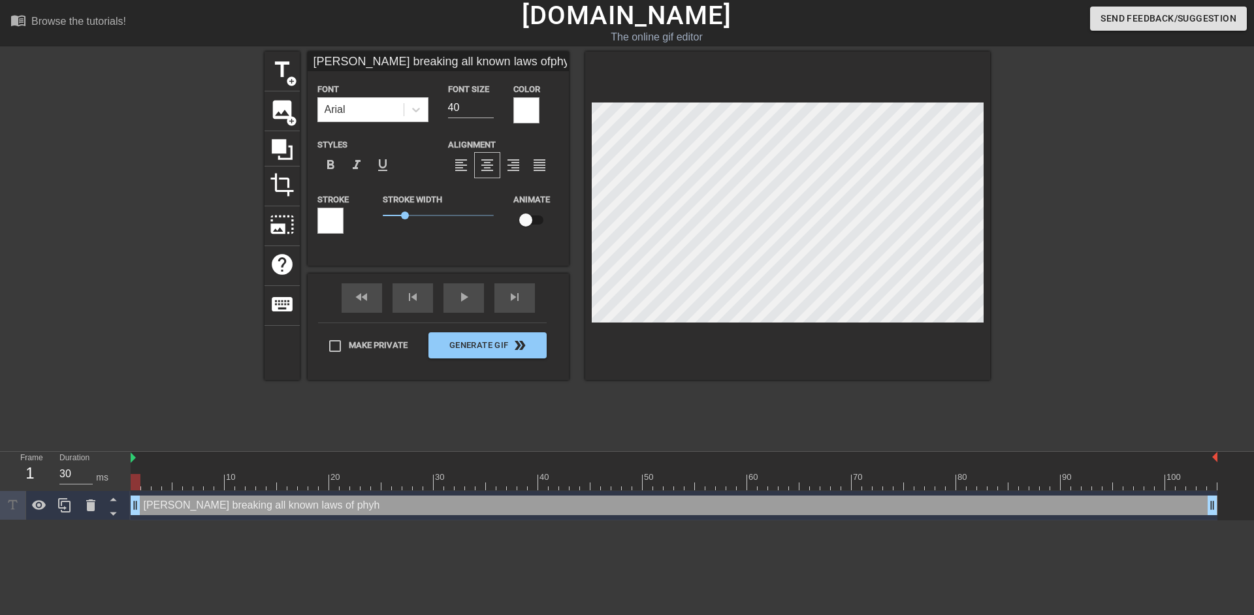
type textarea "[PERSON_NAME] breaking all known laws of phy"
type input "[PERSON_NAME] breaking all known laws ofph"
type textarea "[PERSON_NAME] breaking all known laws of ph"
type input "[PERSON_NAME] breaking all known laws ofp"
type textarea "[PERSON_NAME] breaking all known laws of p"
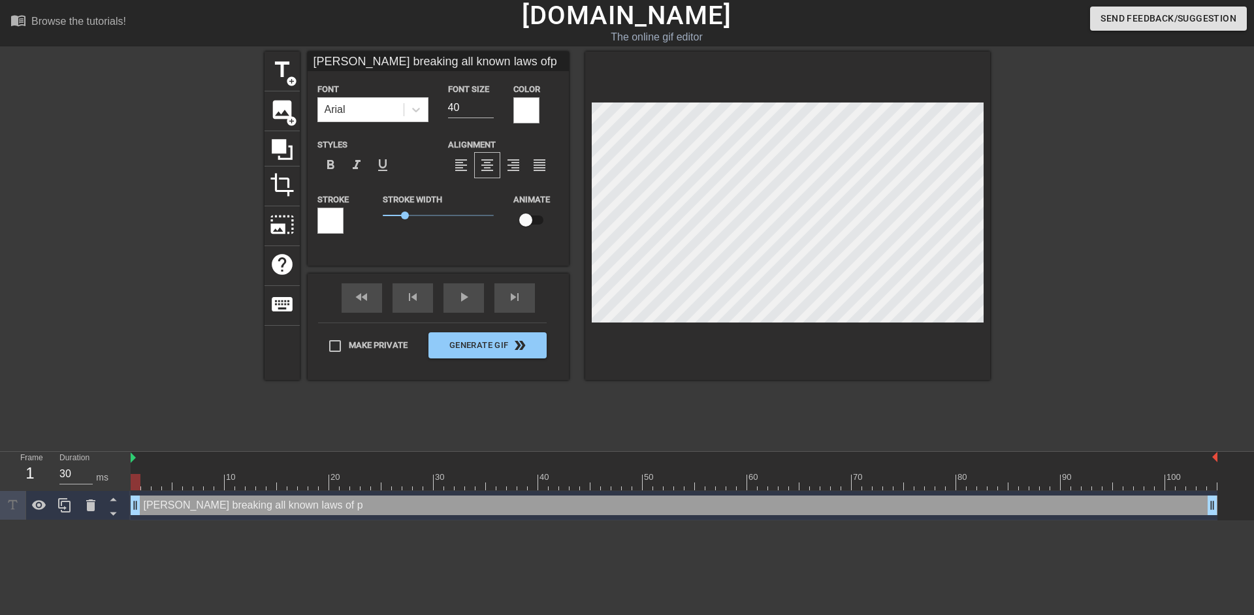
type input "[PERSON_NAME] breaking all known laws of"
type textarea "[PERSON_NAME] breaking all known laws of"
type input "[PERSON_NAME] breaking all known laws ofp"
type textarea "[PERSON_NAME] breaking all known laws of p"
type input "[PERSON_NAME] breaking all known laws ofph"
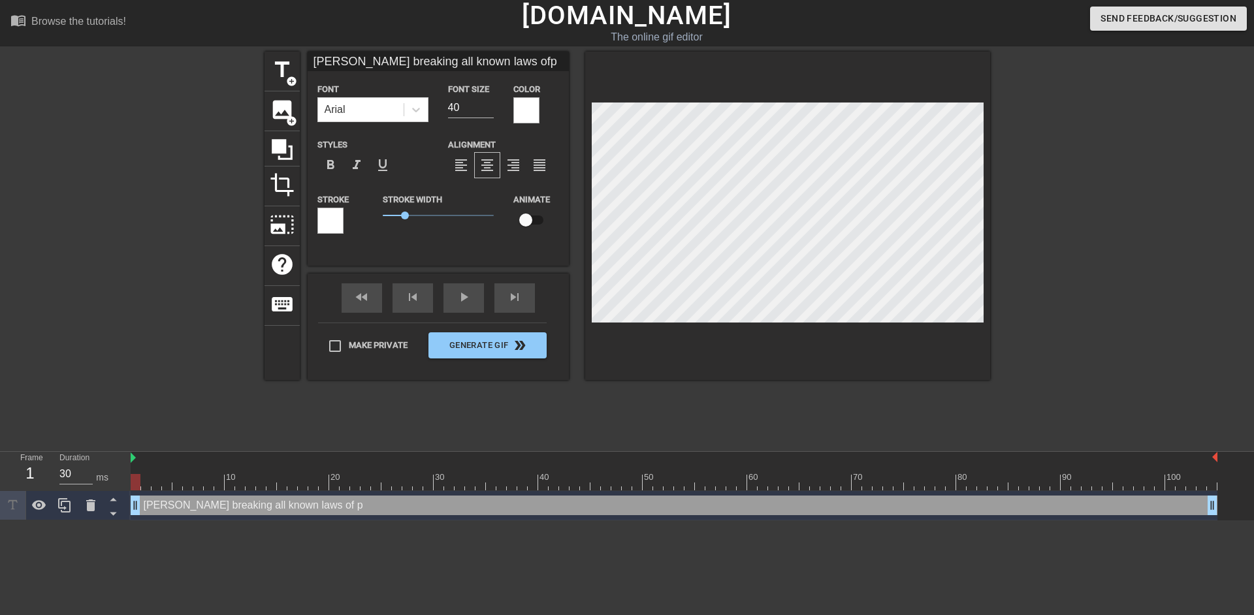
type textarea "[PERSON_NAME] breaking all known laws of ph"
type input "[PERSON_NAME] breaking all known laws ofphy"
type textarea "[PERSON_NAME] breaking all known laws of phy"
type input "[PERSON_NAME] breaking all known laws ofphys"
type textarea "[PERSON_NAME] breaking all known laws of phys"
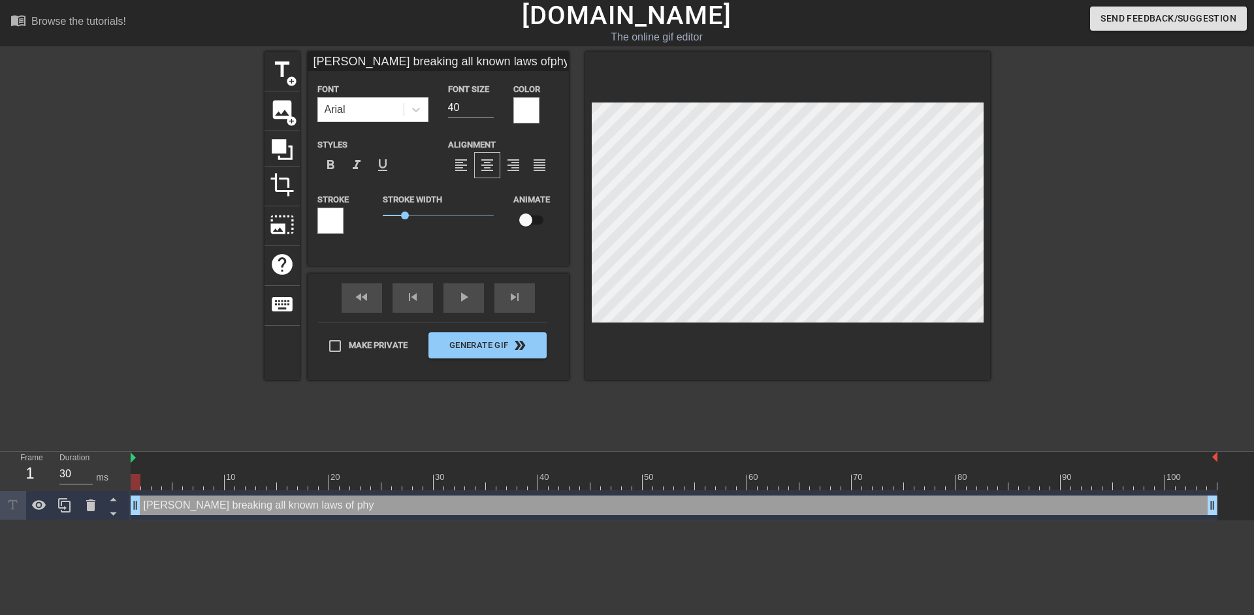
type input "[PERSON_NAME] breaking all known laws ofphysi"
type textarea "[PERSON_NAME] breaking all known laws of physi"
type input "[PERSON_NAME] breaking all known laws ofphysic"
type textarea "[PERSON_NAME] breaking all known laws of physic"
type input "[PERSON_NAME] breaking all known laws ofphysics"
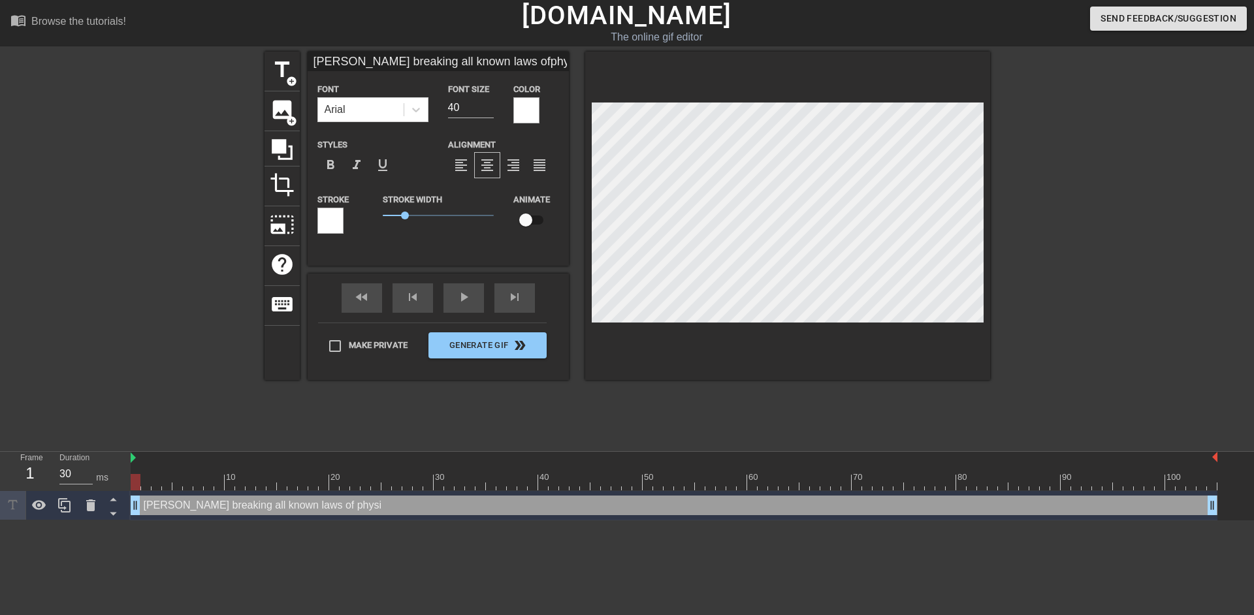
type textarea "[PERSON_NAME] breaking all known laws of physics"
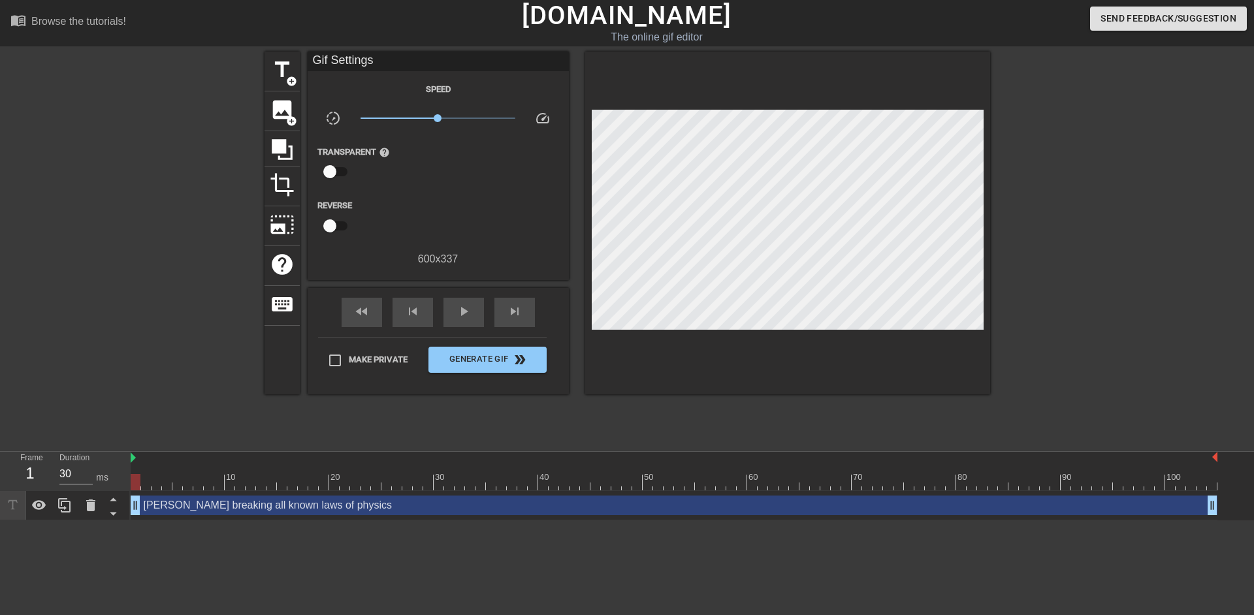
click at [1074, 140] on div at bounding box center [1104, 248] width 196 height 392
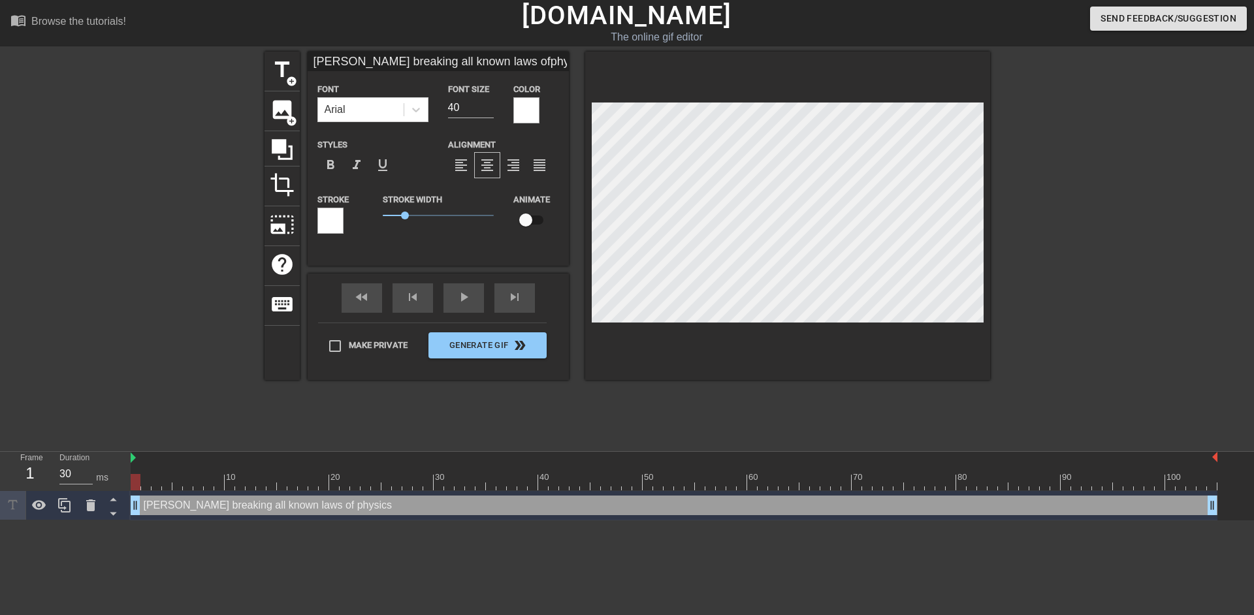
click at [338, 218] on div at bounding box center [330, 221] width 26 height 26
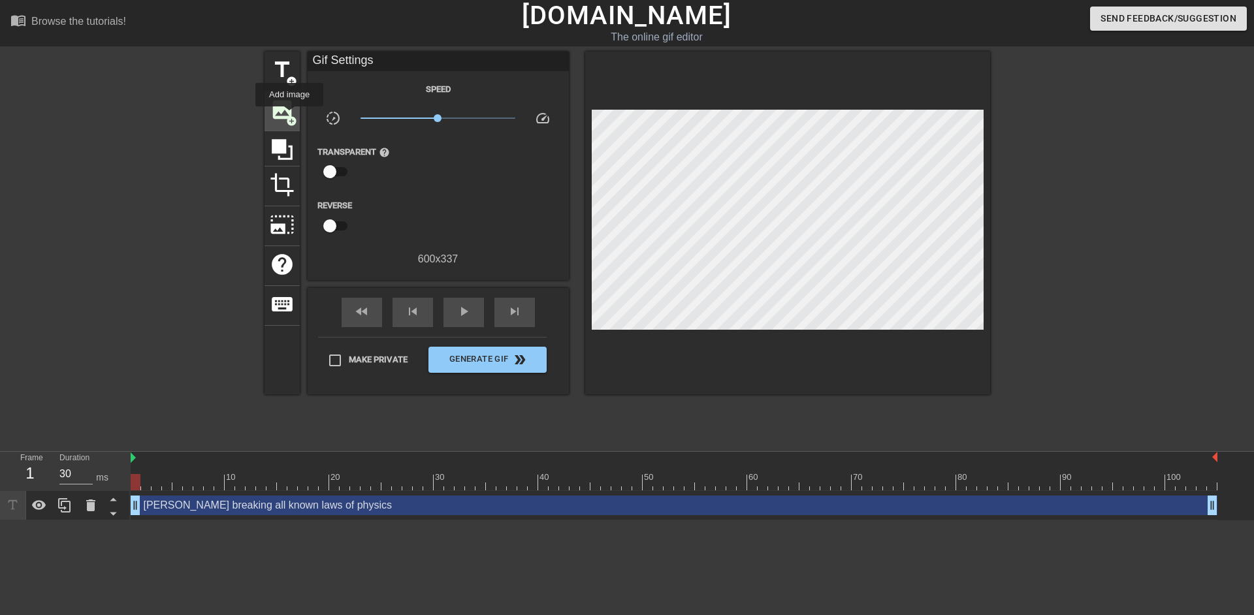
click at [289, 116] on span "add_circle" at bounding box center [291, 121] width 11 height 11
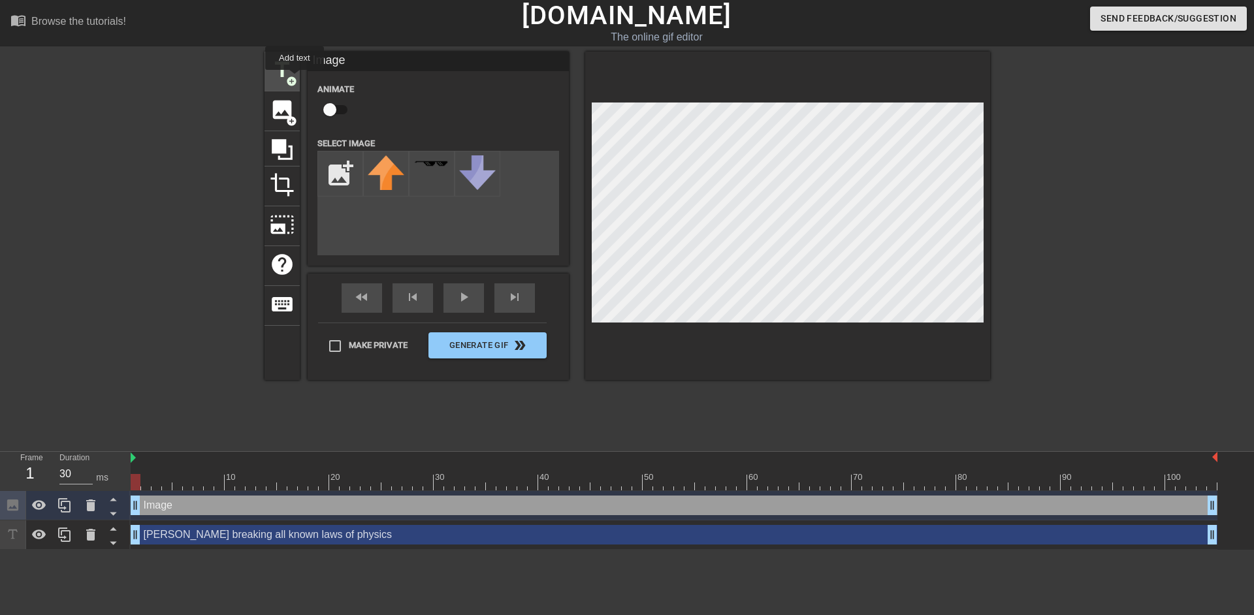
click at [294, 79] on span "add_circle" at bounding box center [291, 81] width 11 height 11
